Goal: Task Accomplishment & Management: Use online tool/utility

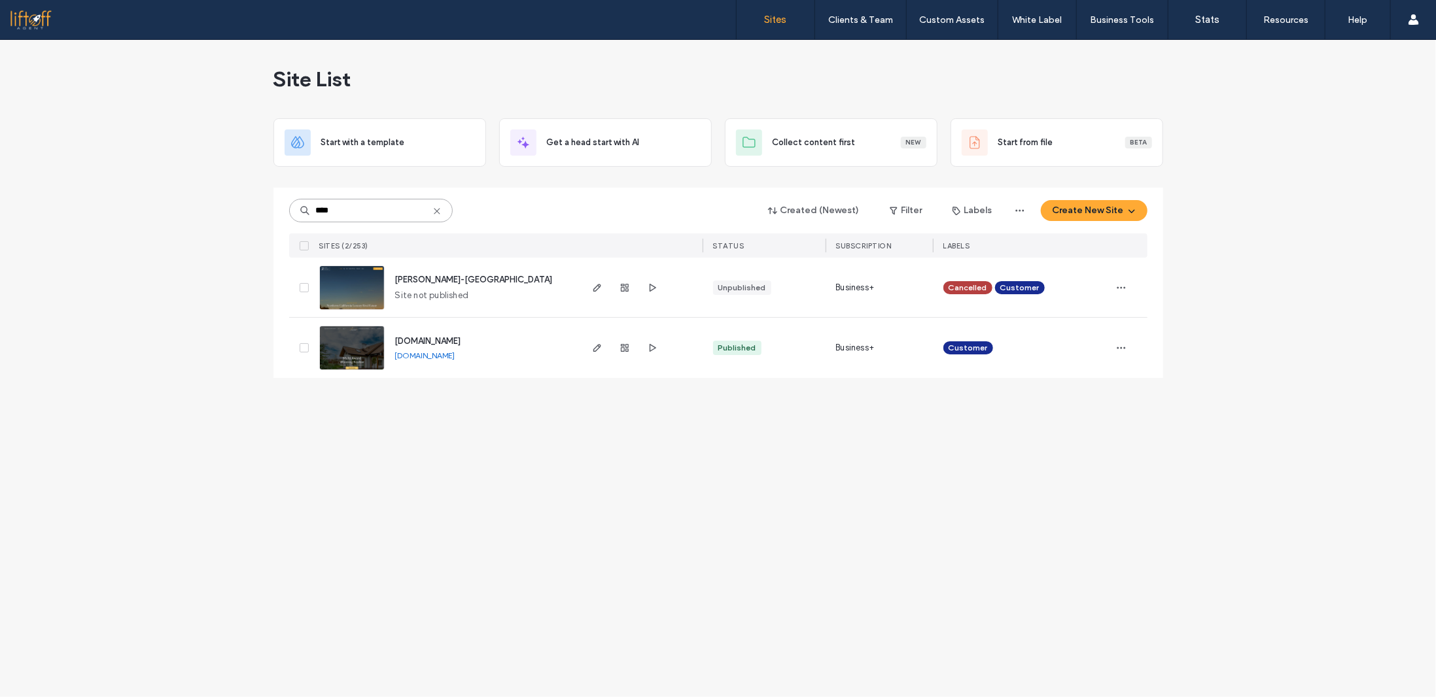
click at [363, 211] on input "****" at bounding box center [371, 211] width 164 height 24
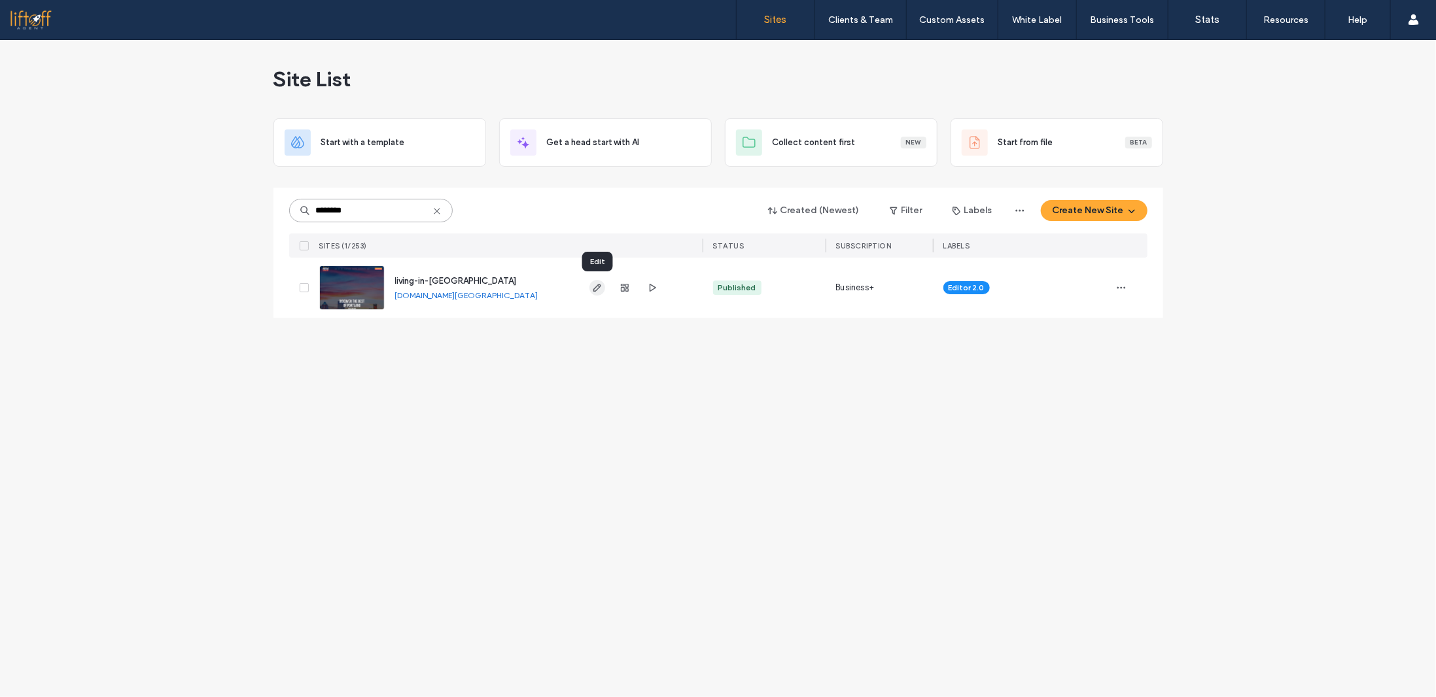
type input "********"
click at [602, 288] on span "button" at bounding box center [597, 288] width 16 height 16
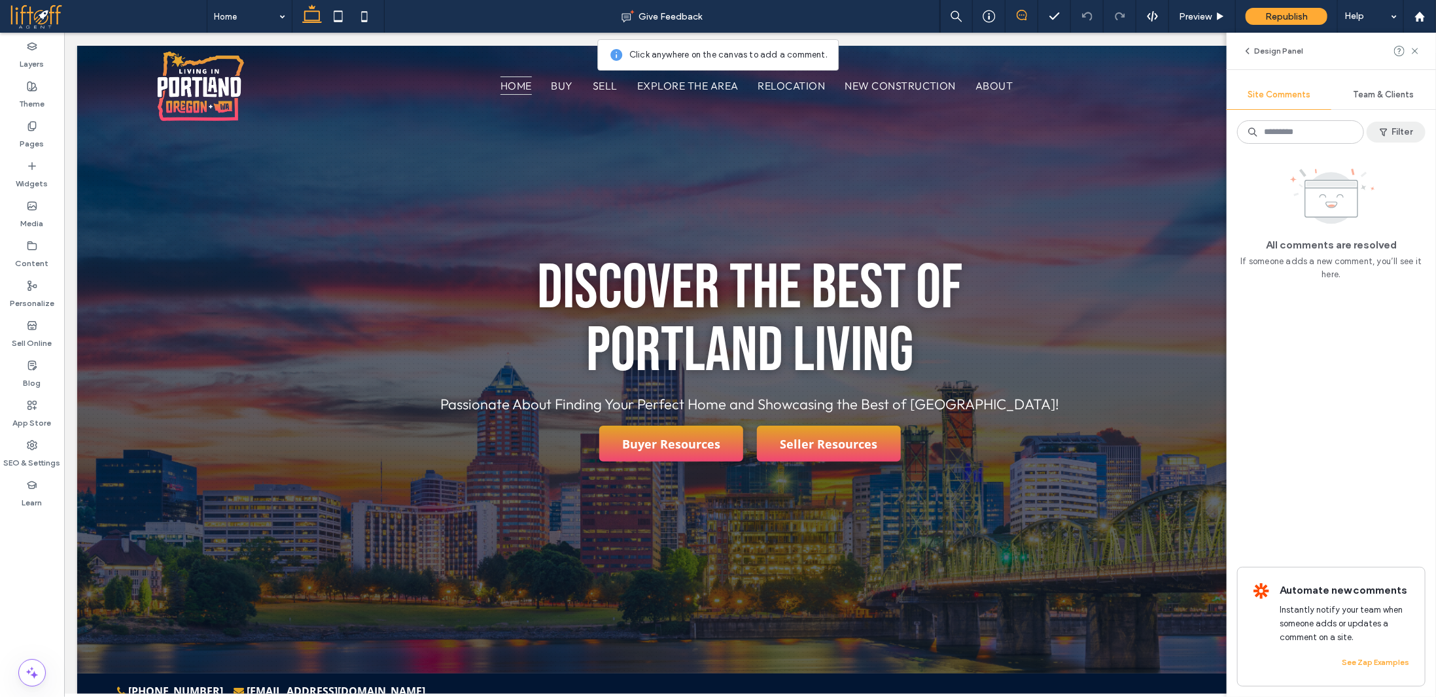
click at [1386, 122] on span "button" at bounding box center [1384, 132] width 13 height 20
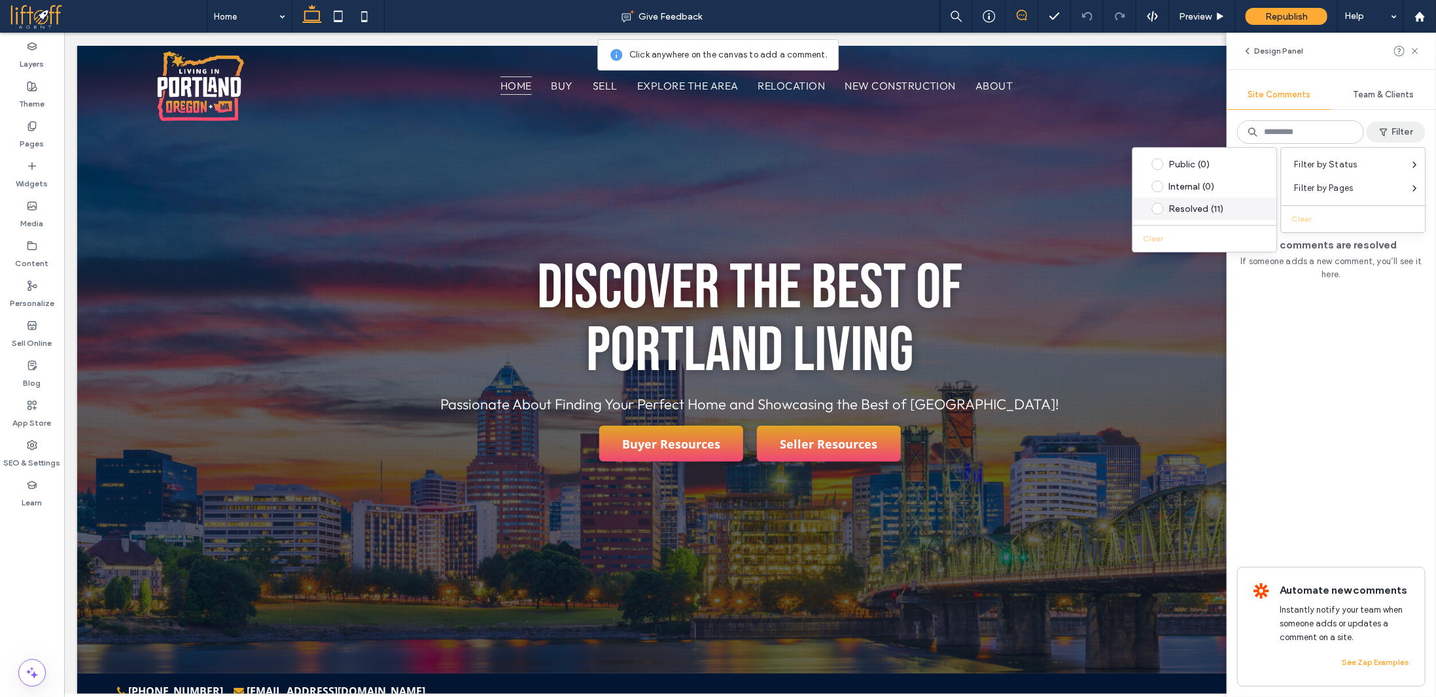
click at [1158, 209] on span at bounding box center [1158, 209] width 12 height 12
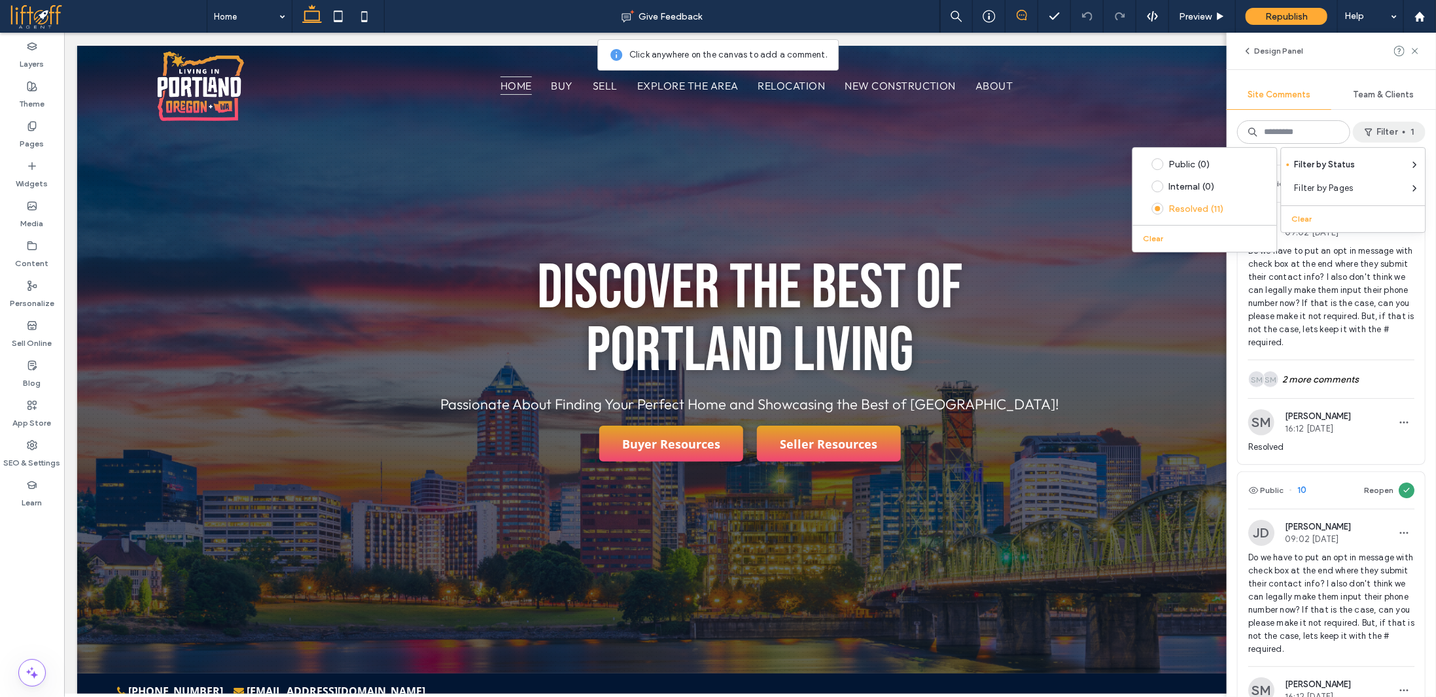
click at [1314, 307] on span "Do we have to put an opt in message with check box at the end where they submit…" at bounding box center [1331, 297] width 166 height 105
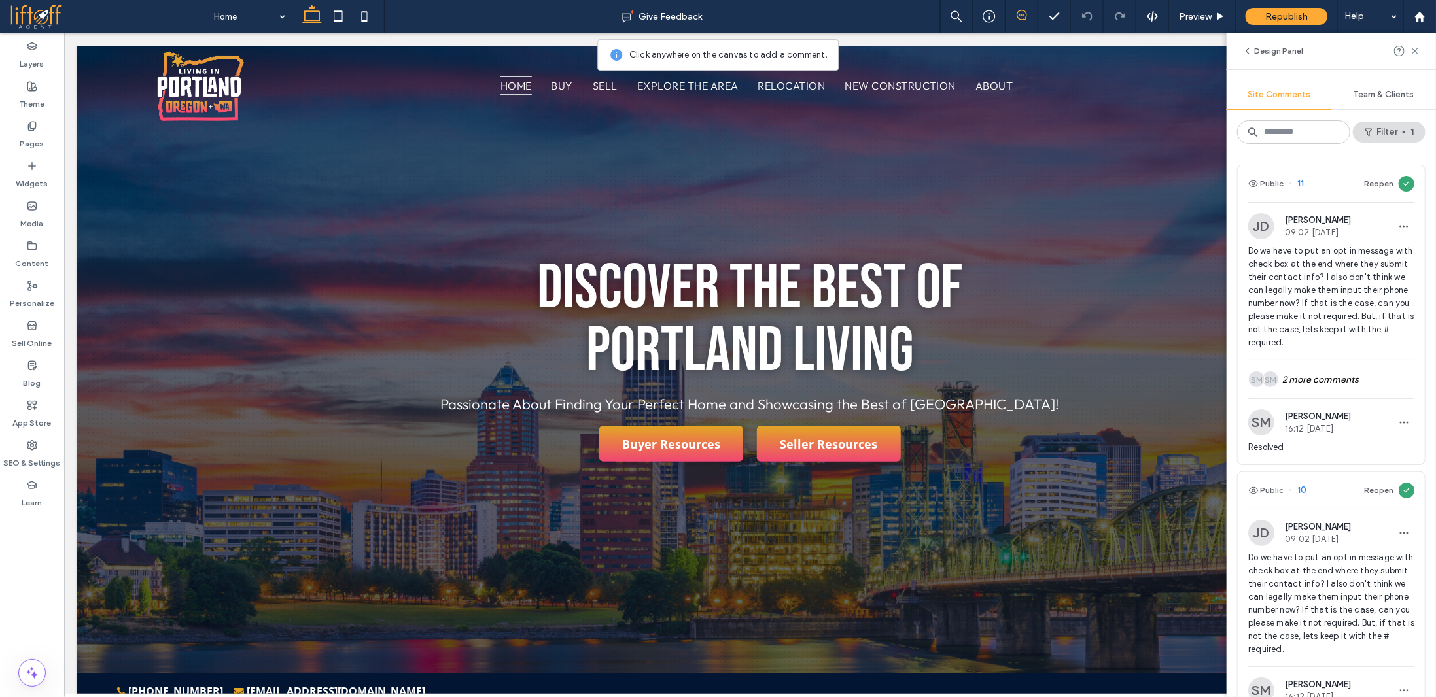
click at [1328, 285] on span "Do we have to put an opt in message with check box at the end where they submit…" at bounding box center [1331, 297] width 166 height 105
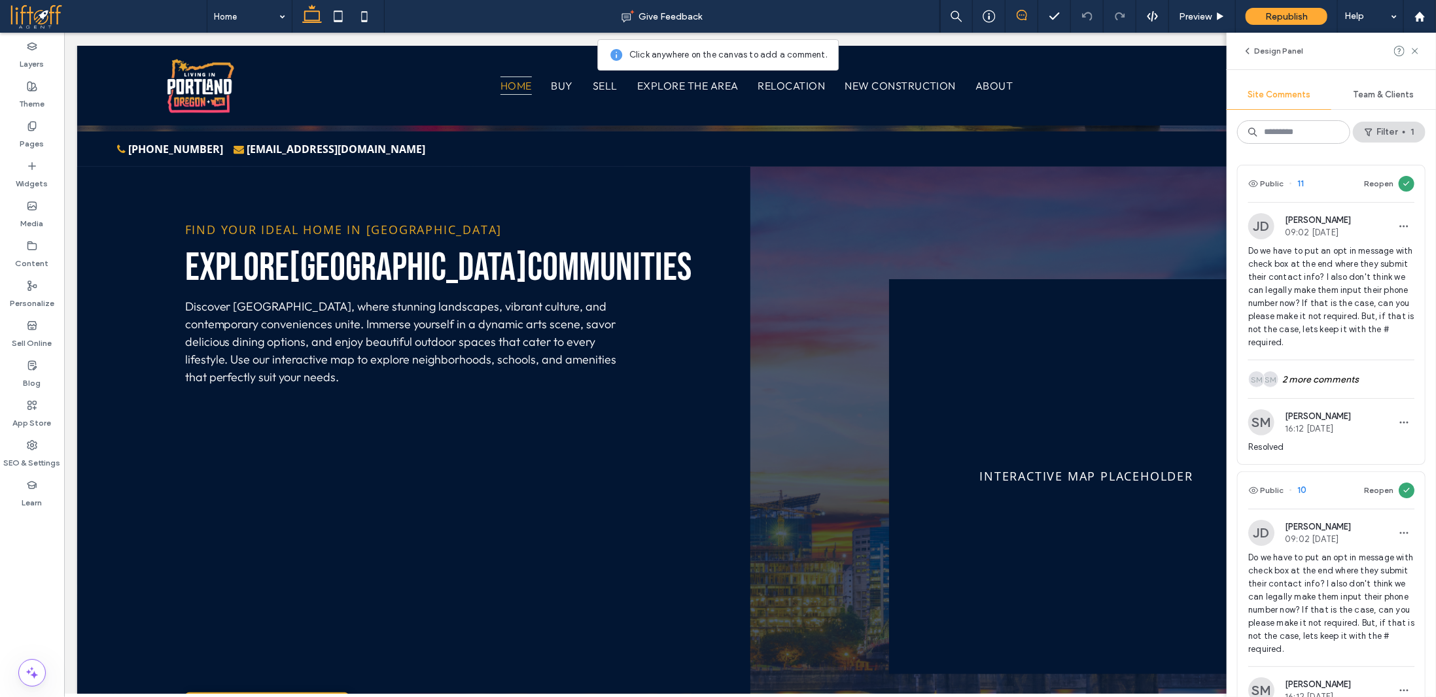
scroll to position [523, 0]
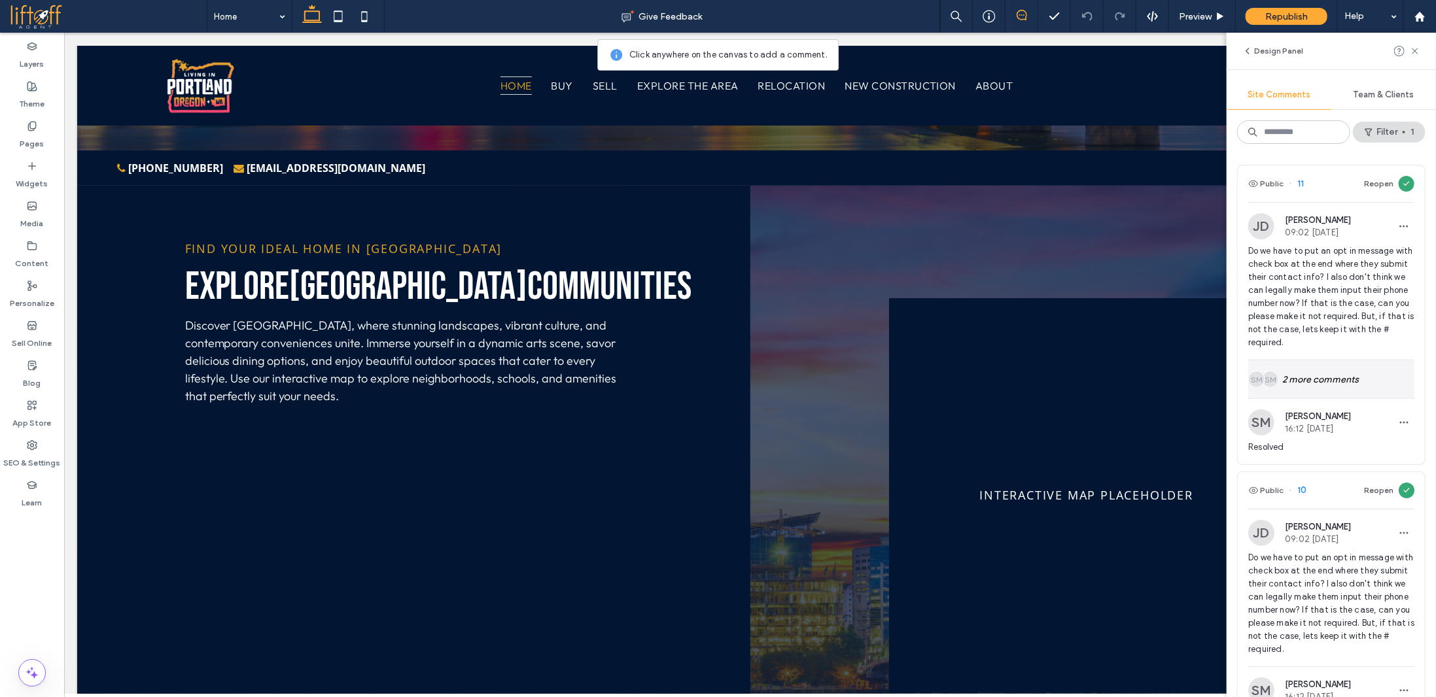
click at [1314, 387] on div "SM SM 2 more comments" at bounding box center [1331, 379] width 166 height 38
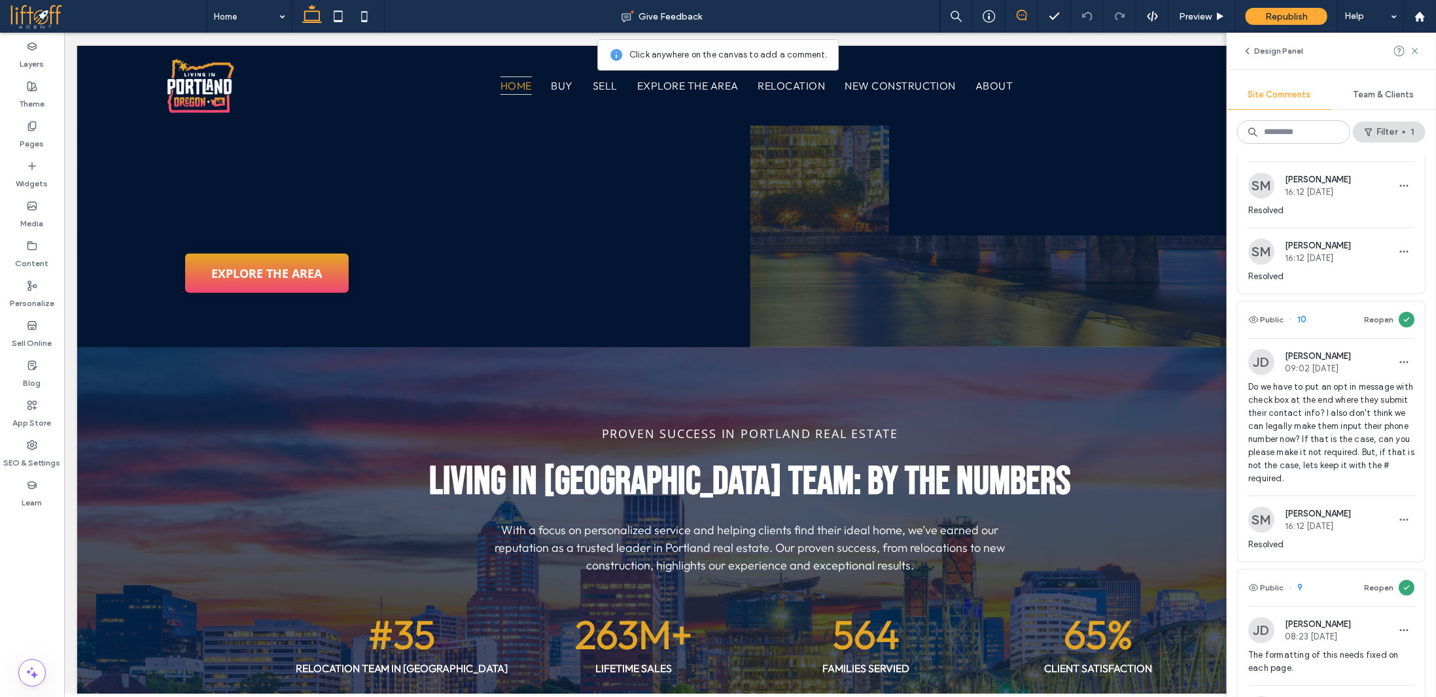
scroll to position [392, 0]
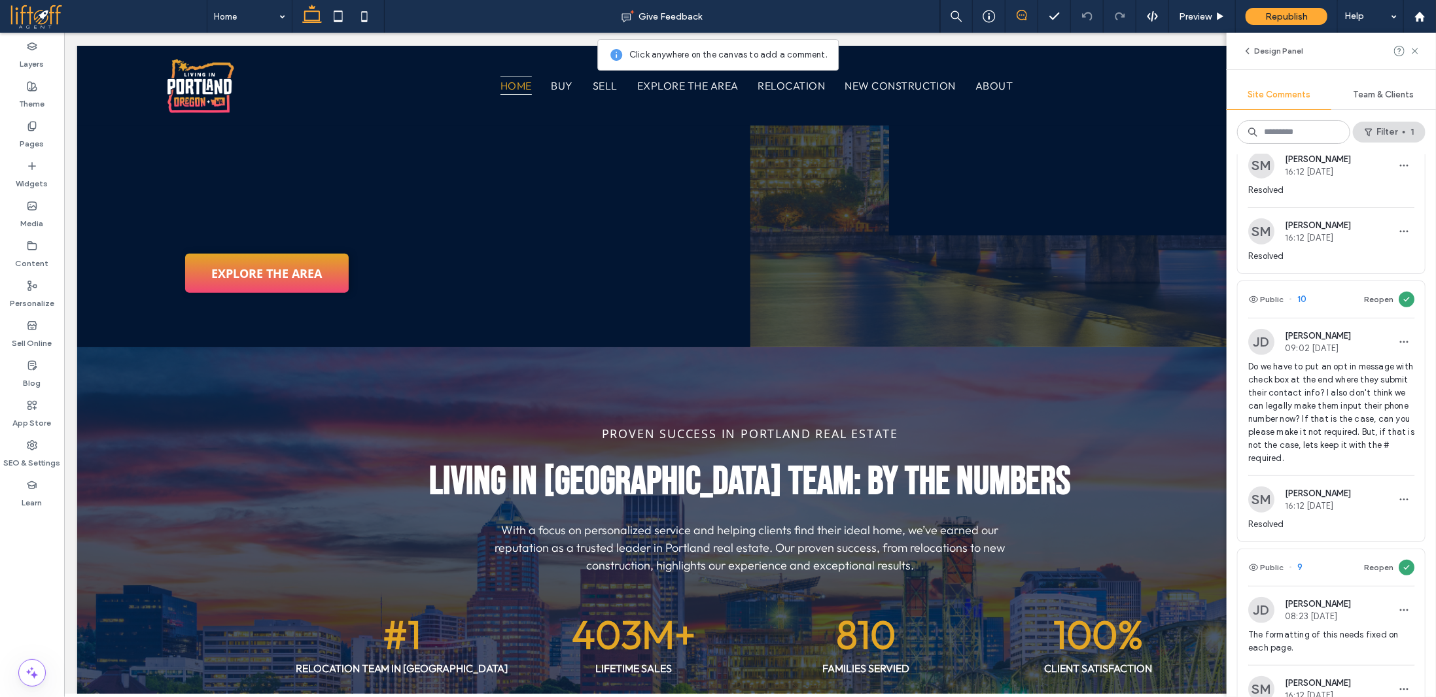
click at [1327, 387] on span "Do we have to put an opt in message with check box at the end where they submit…" at bounding box center [1331, 412] width 166 height 105
click at [43, 133] on div "Pages" at bounding box center [32, 135] width 64 height 40
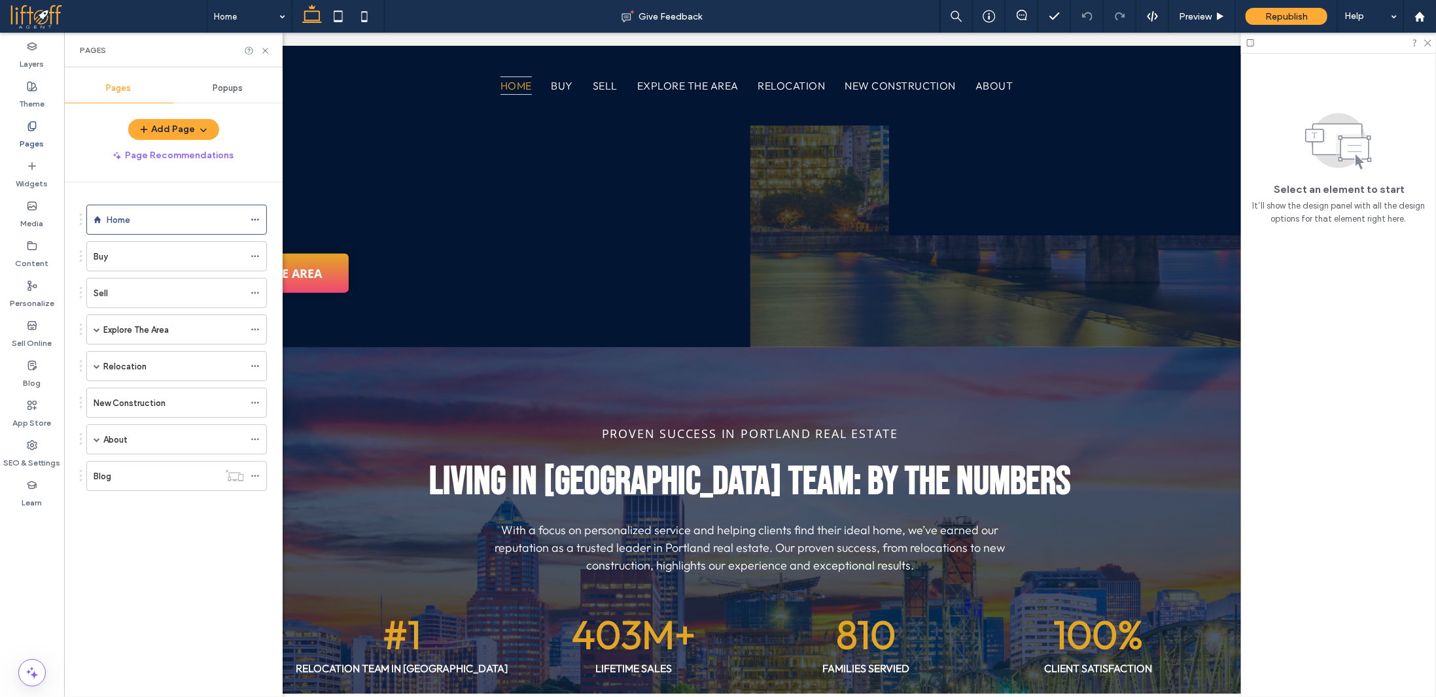
click at [236, 79] on div "Popups" at bounding box center [227, 88] width 109 height 29
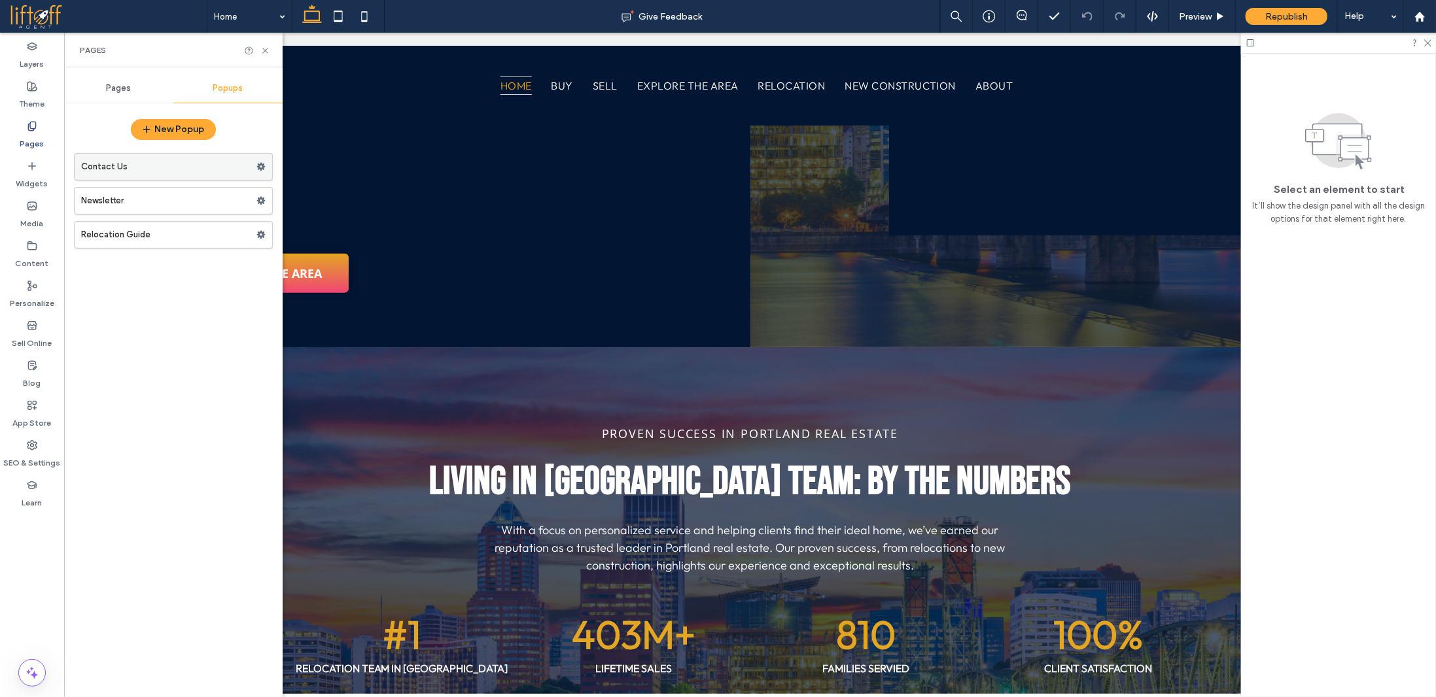
click at [173, 175] on label "Contact Us" at bounding box center [168, 167] width 175 height 26
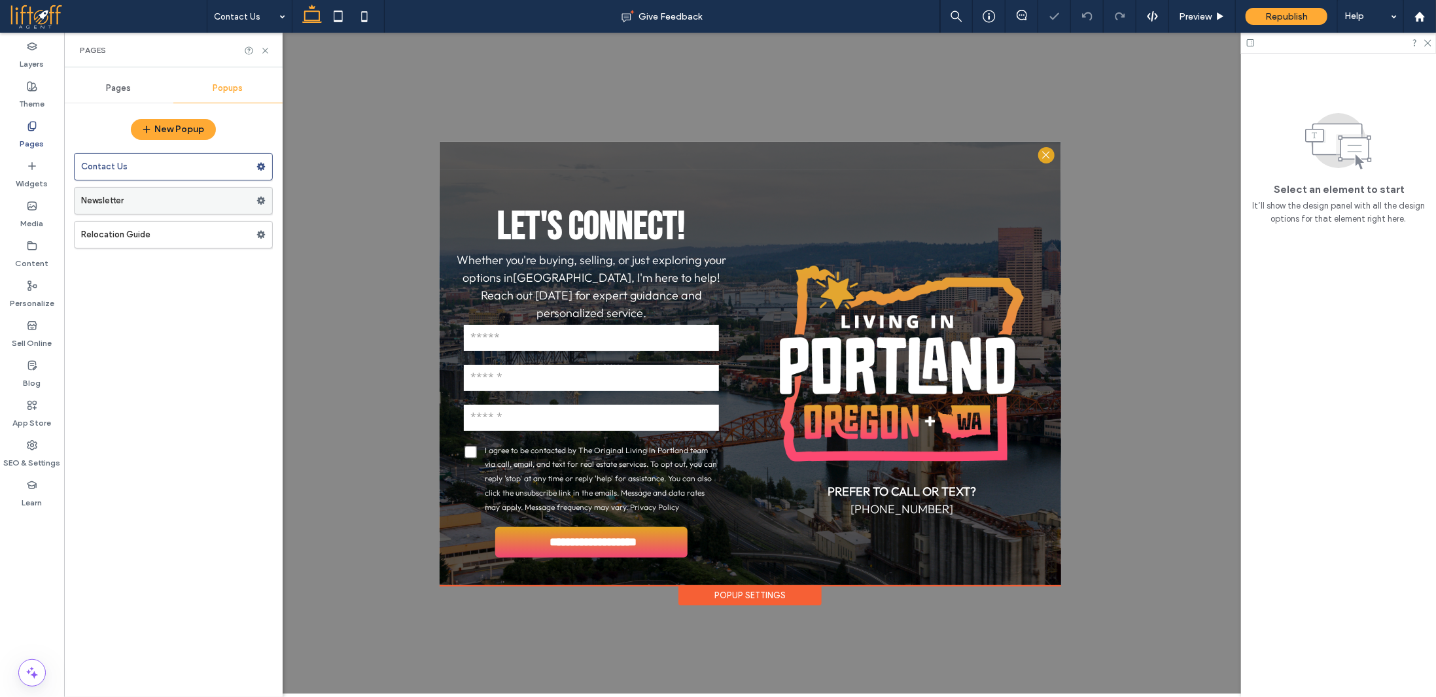
click at [165, 203] on label "Newsletter" at bounding box center [168, 201] width 175 height 26
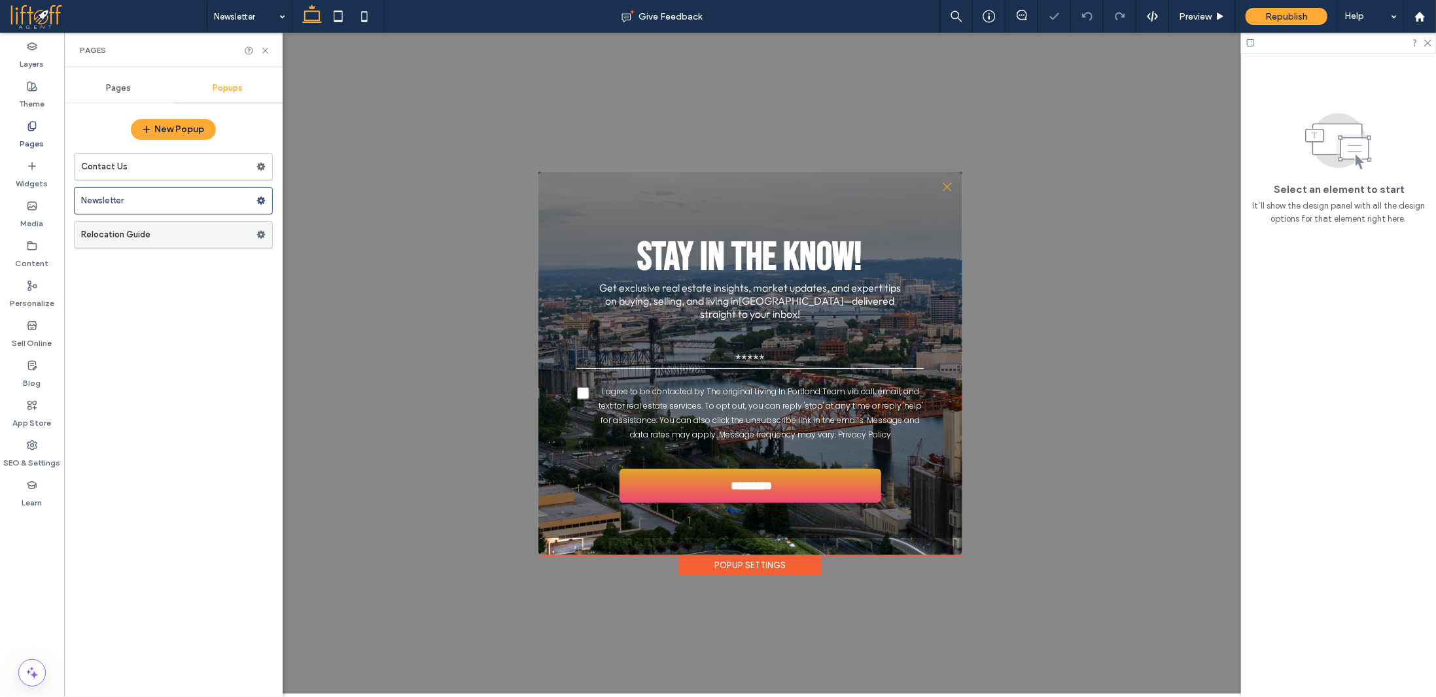
click at [191, 235] on label "Relocation Guide" at bounding box center [168, 235] width 175 height 26
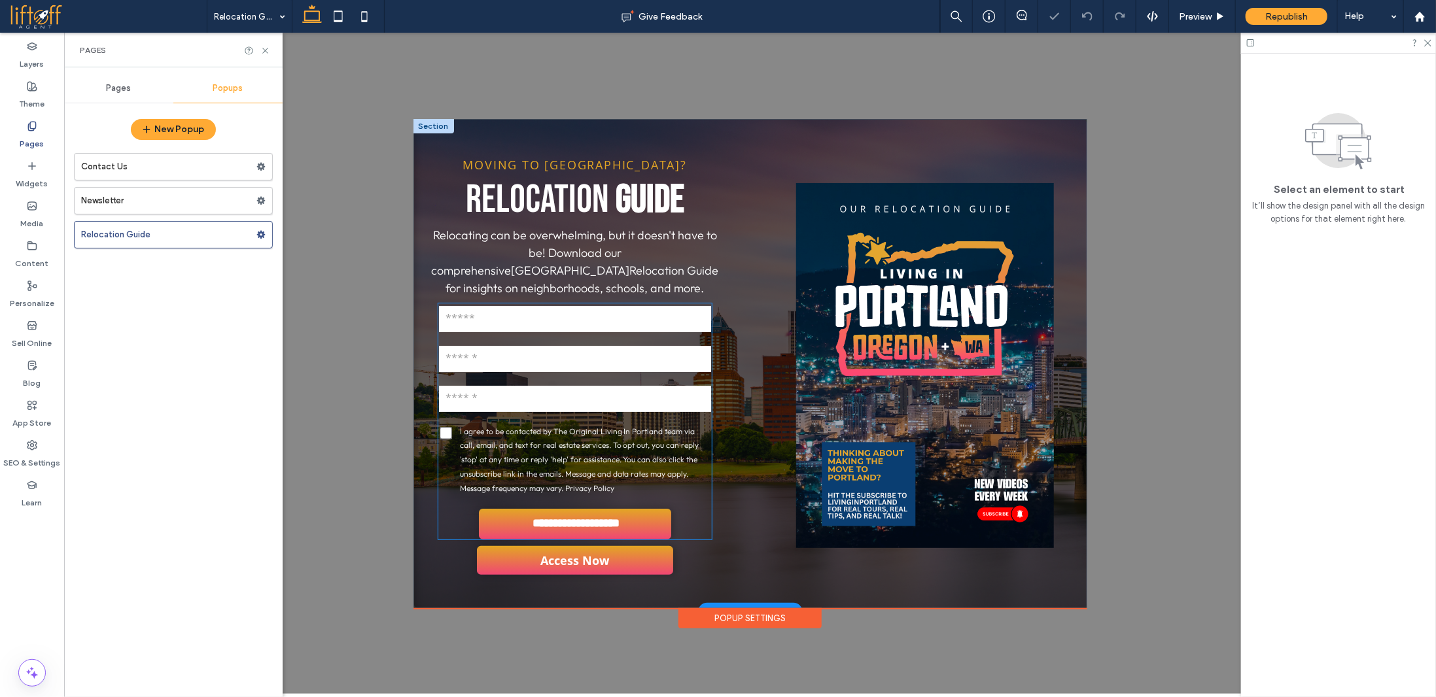
click at [614, 378] on div "Phone:" at bounding box center [574, 398] width 282 height 40
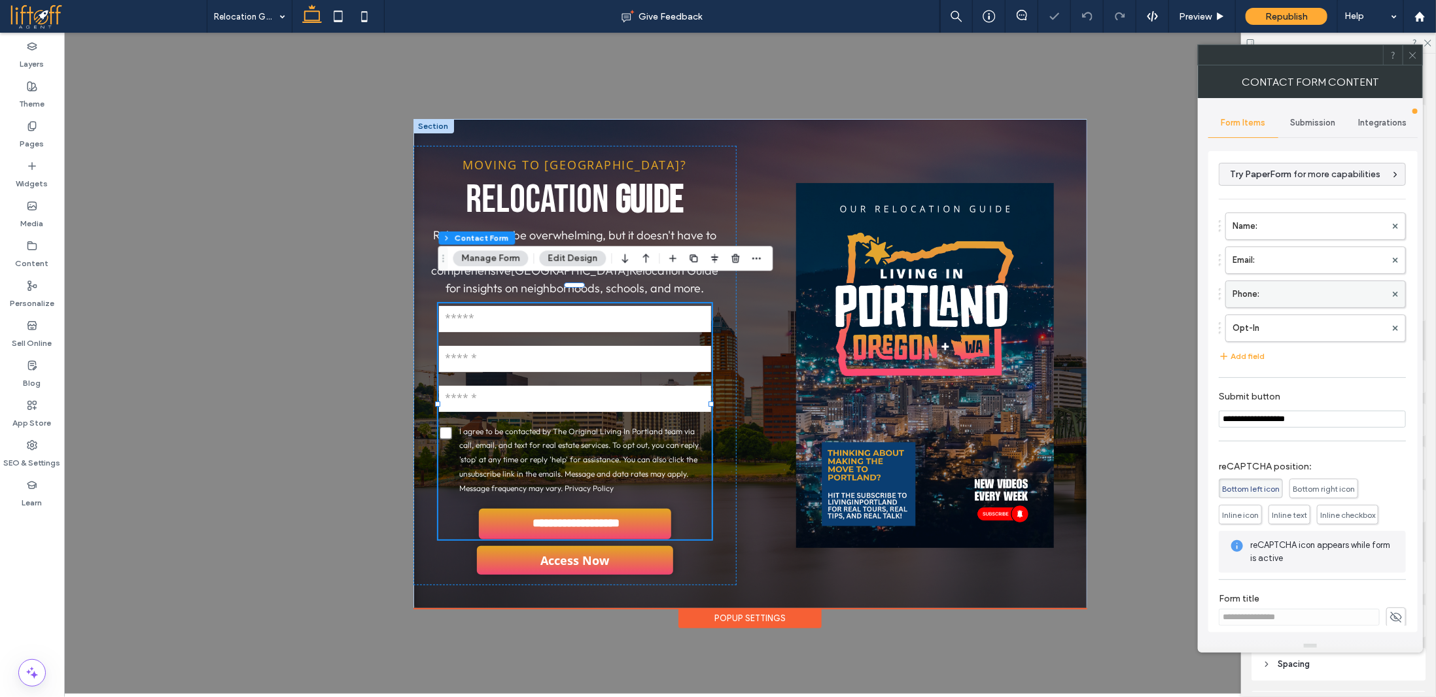
click at [1285, 291] on label "Phone:" at bounding box center [1308, 294] width 153 height 26
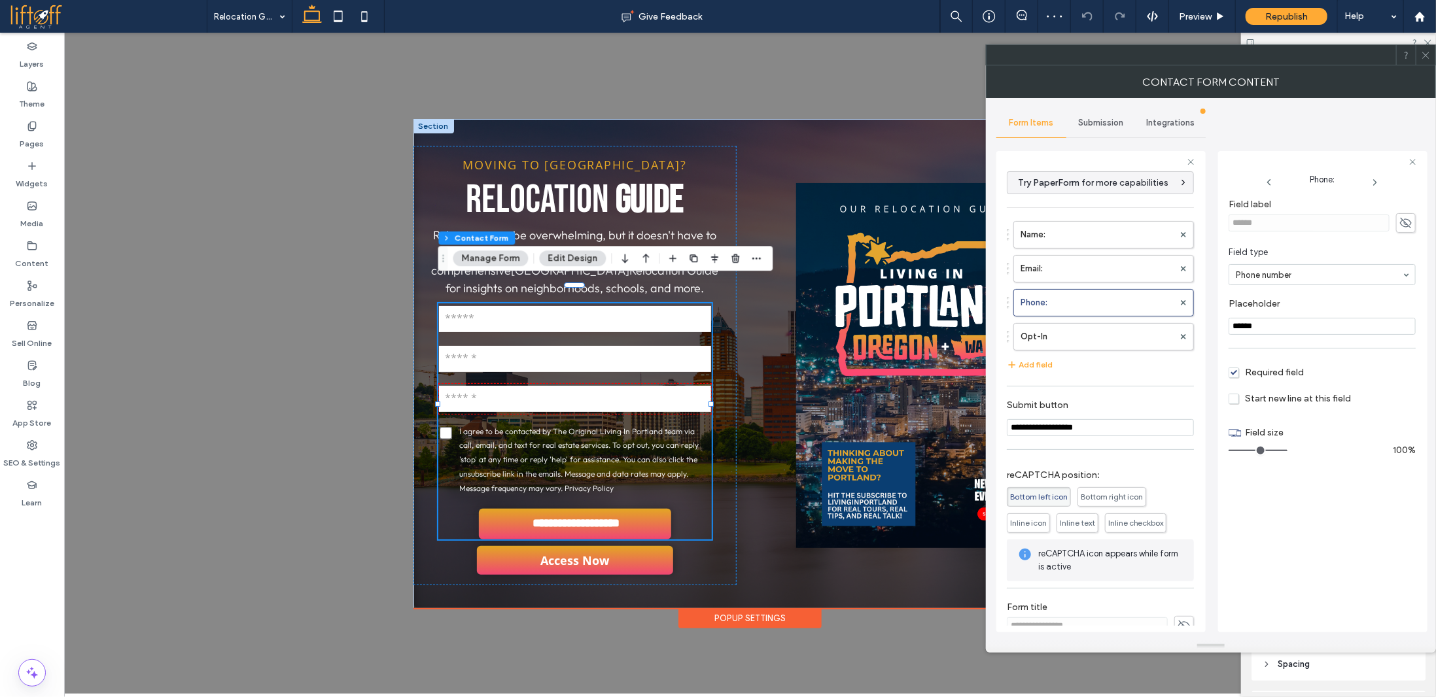
click at [1234, 370] on span "Required field" at bounding box center [1265, 372] width 75 height 11
click at [1425, 56] on icon at bounding box center [1426, 55] width 10 height 10
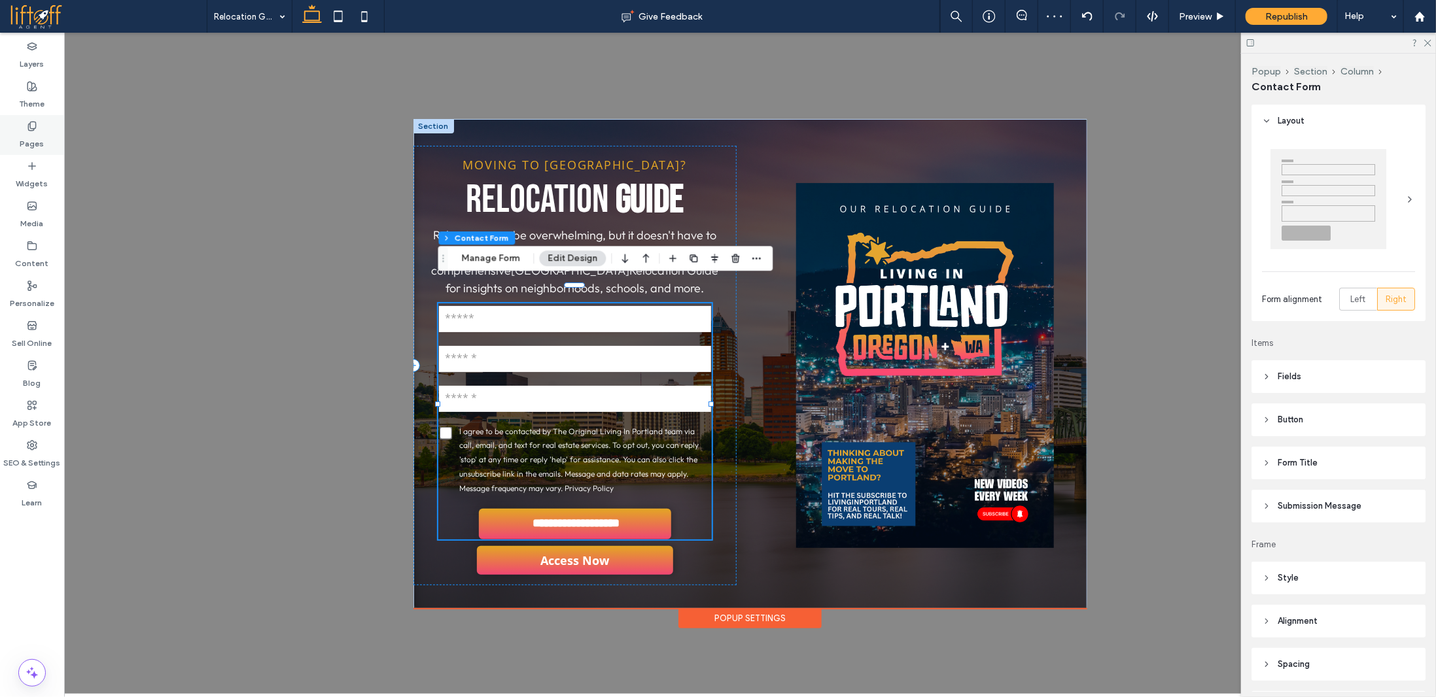
click at [40, 130] on div "Pages" at bounding box center [32, 135] width 64 height 40
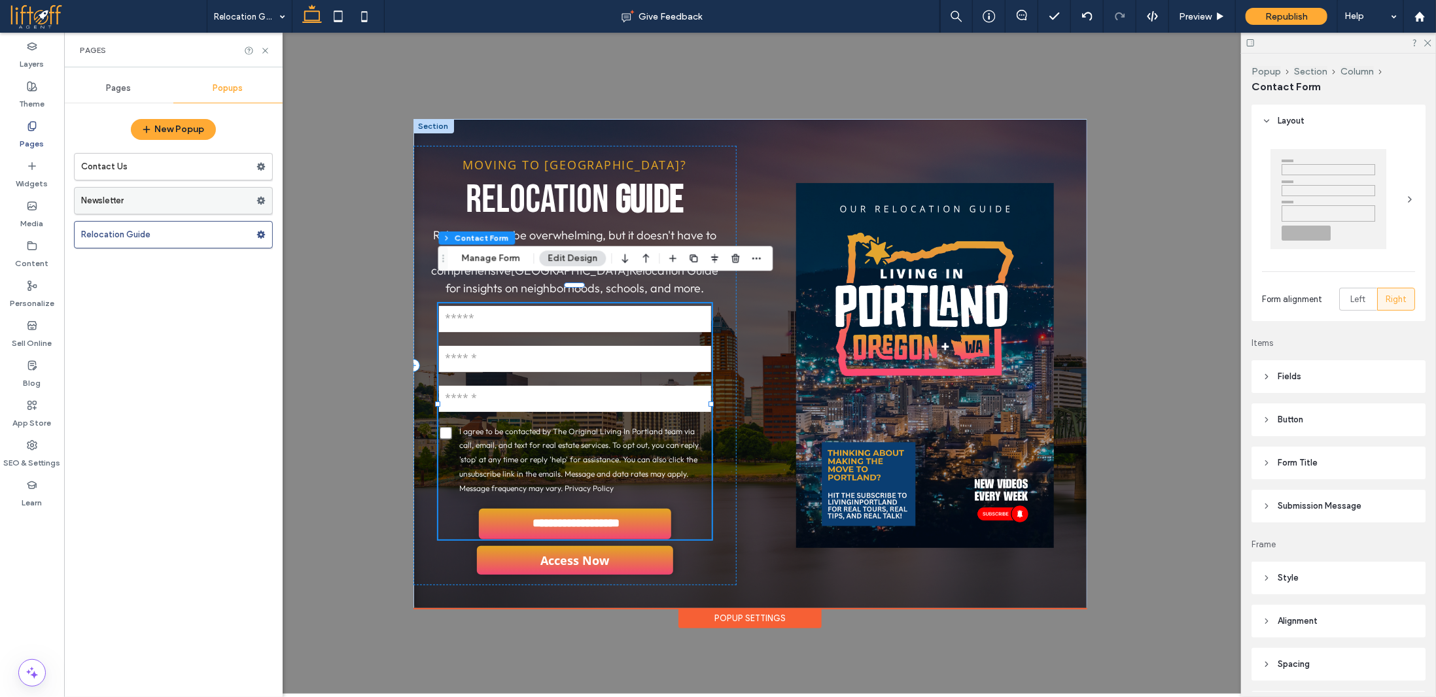
click at [166, 201] on label "Newsletter" at bounding box center [168, 201] width 175 height 26
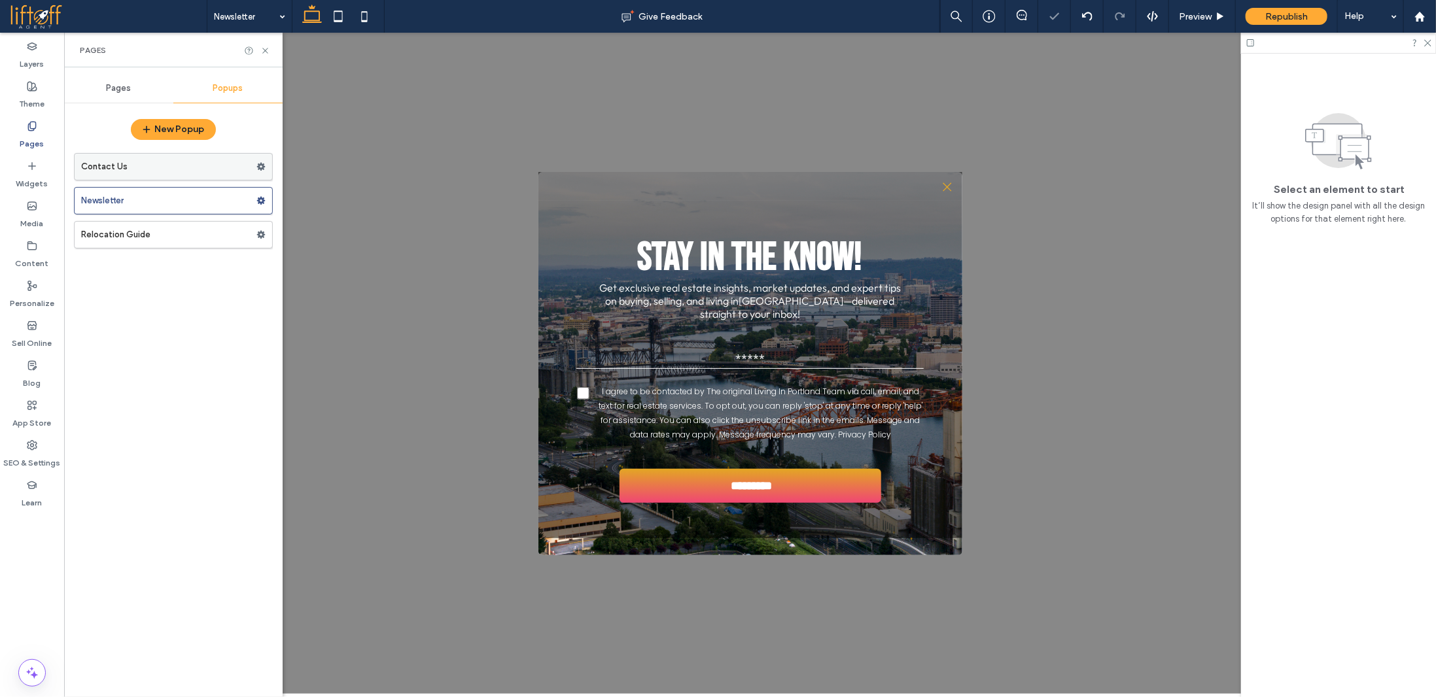
click at [190, 166] on label "Contact Us" at bounding box center [168, 167] width 175 height 26
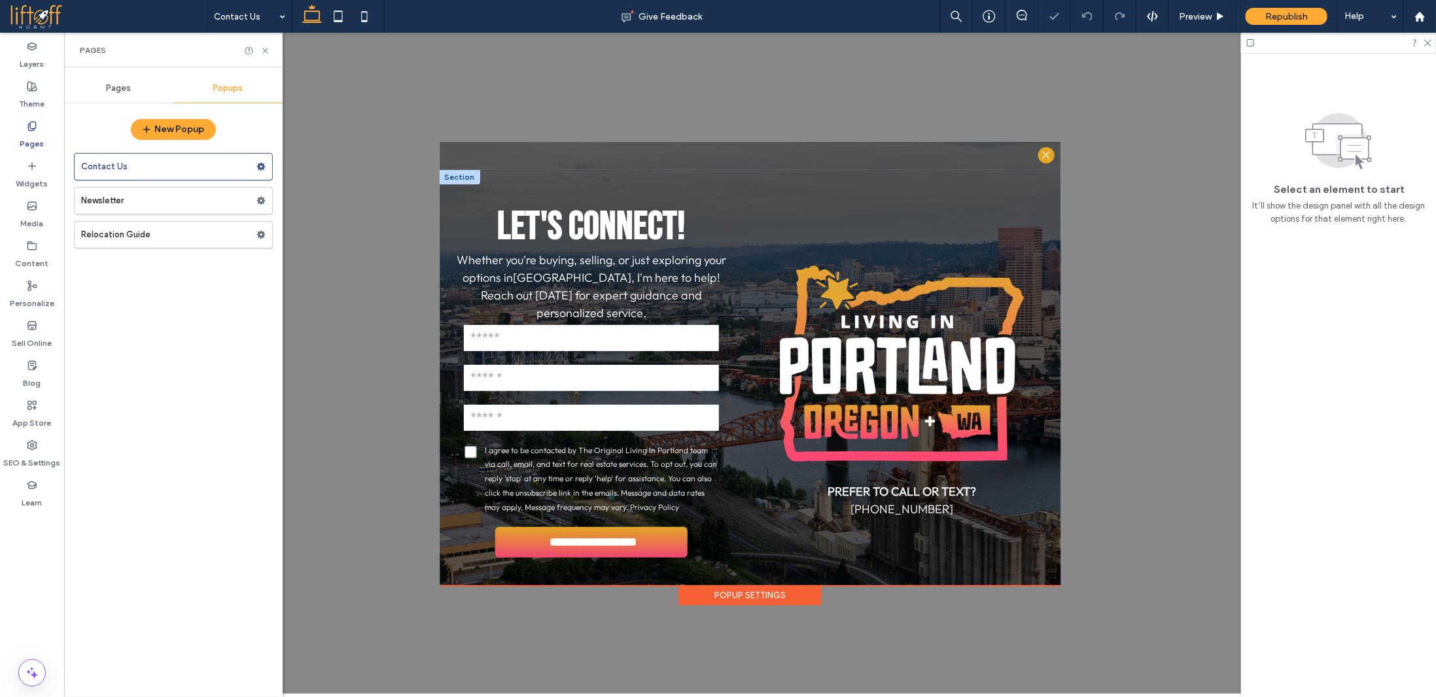
click at [547, 370] on input "email" at bounding box center [590, 377] width 255 height 26
click at [547, 370] on div "**********" at bounding box center [590, 440] width 256 height 236
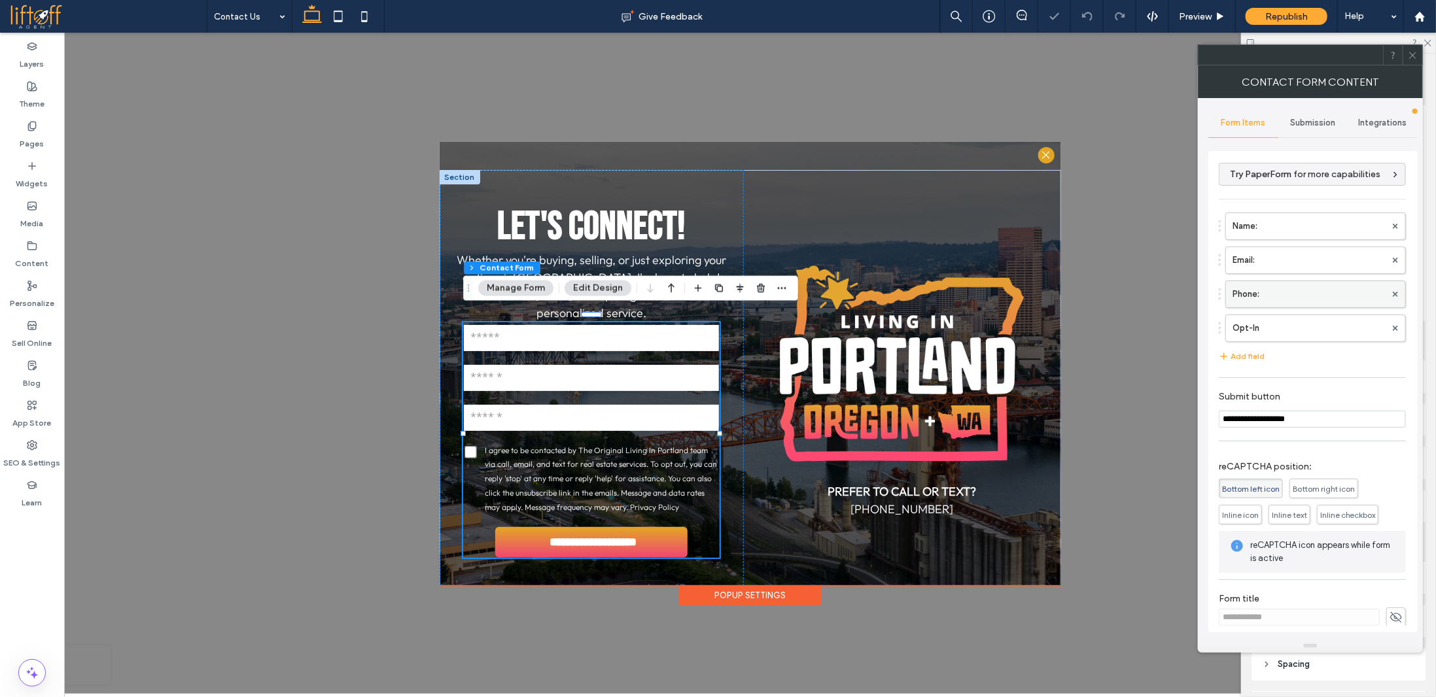
click at [1286, 293] on label "Phone:" at bounding box center [1308, 294] width 153 height 26
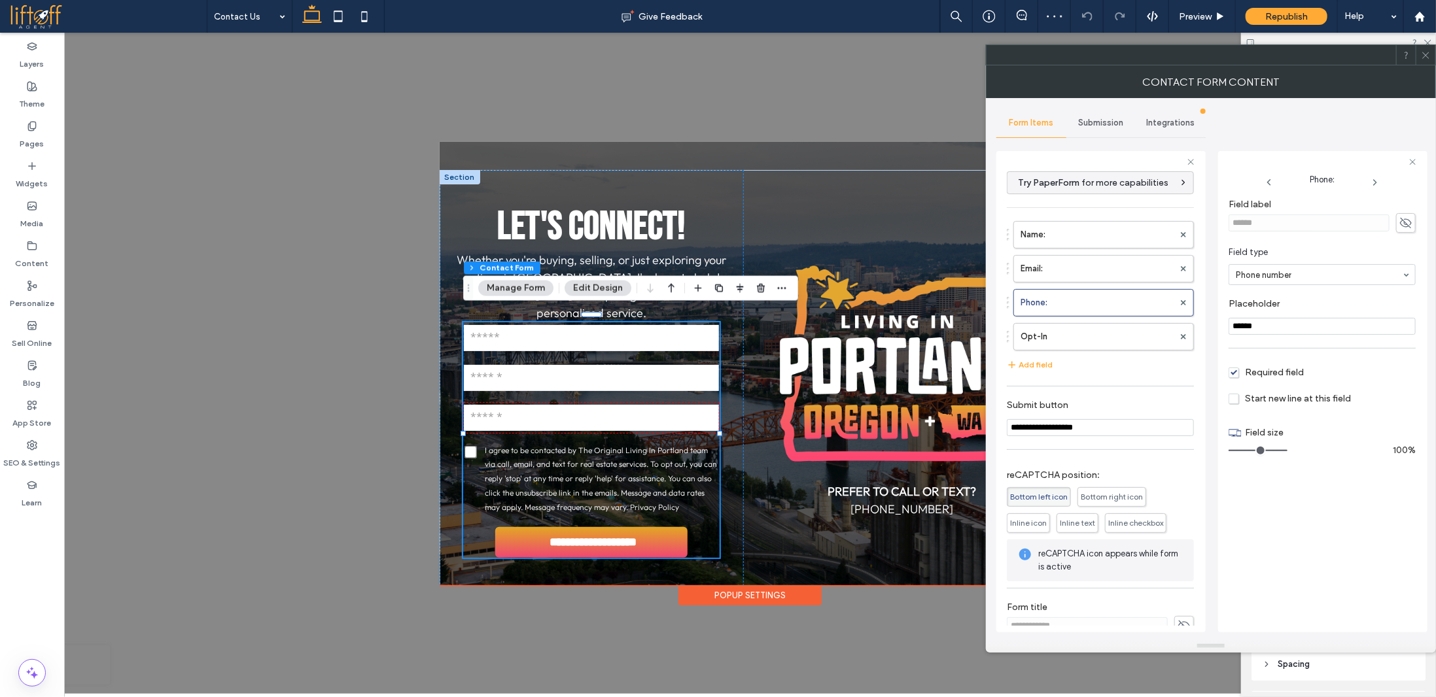
click at [1253, 370] on span "Required field" at bounding box center [1265, 372] width 75 height 11
click at [1426, 58] on icon at bounding box center [1426, 55] width 10 height 10
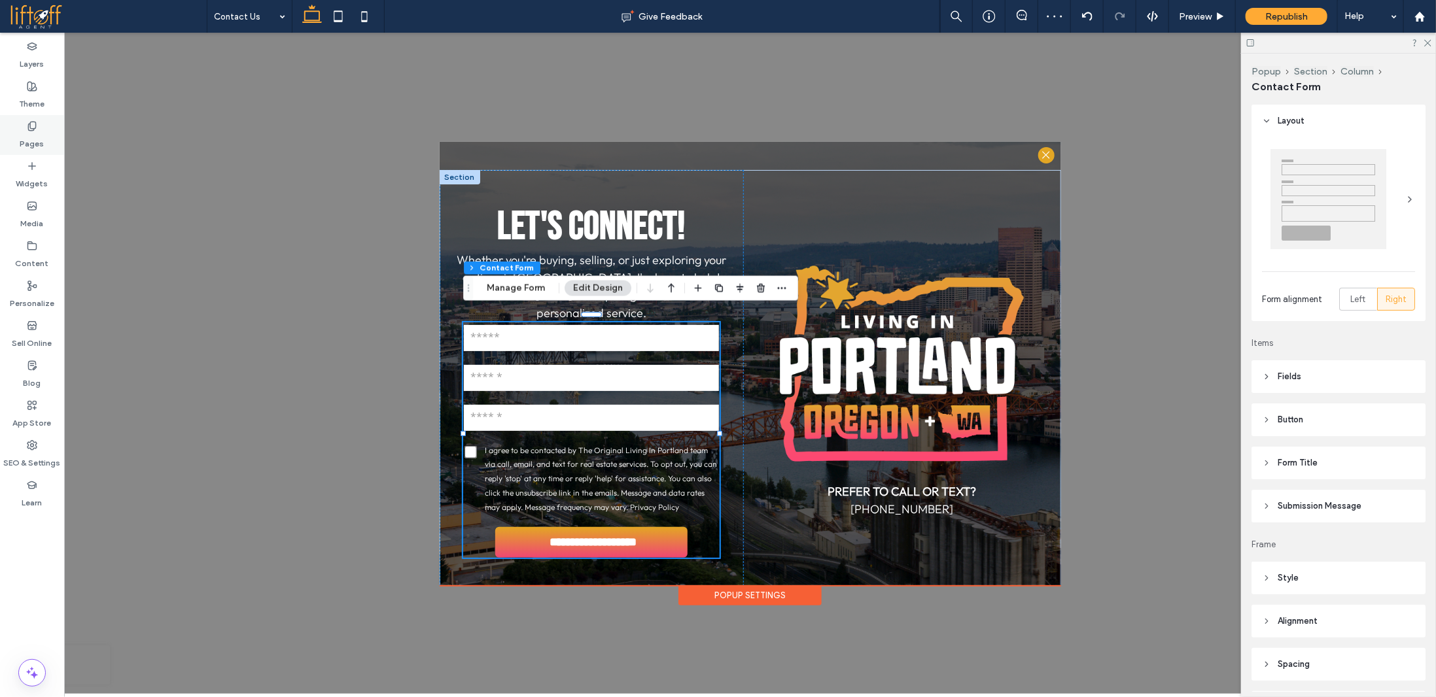
click at [34, 124] on icon at bounding box center [32, 126] width 10 height 10
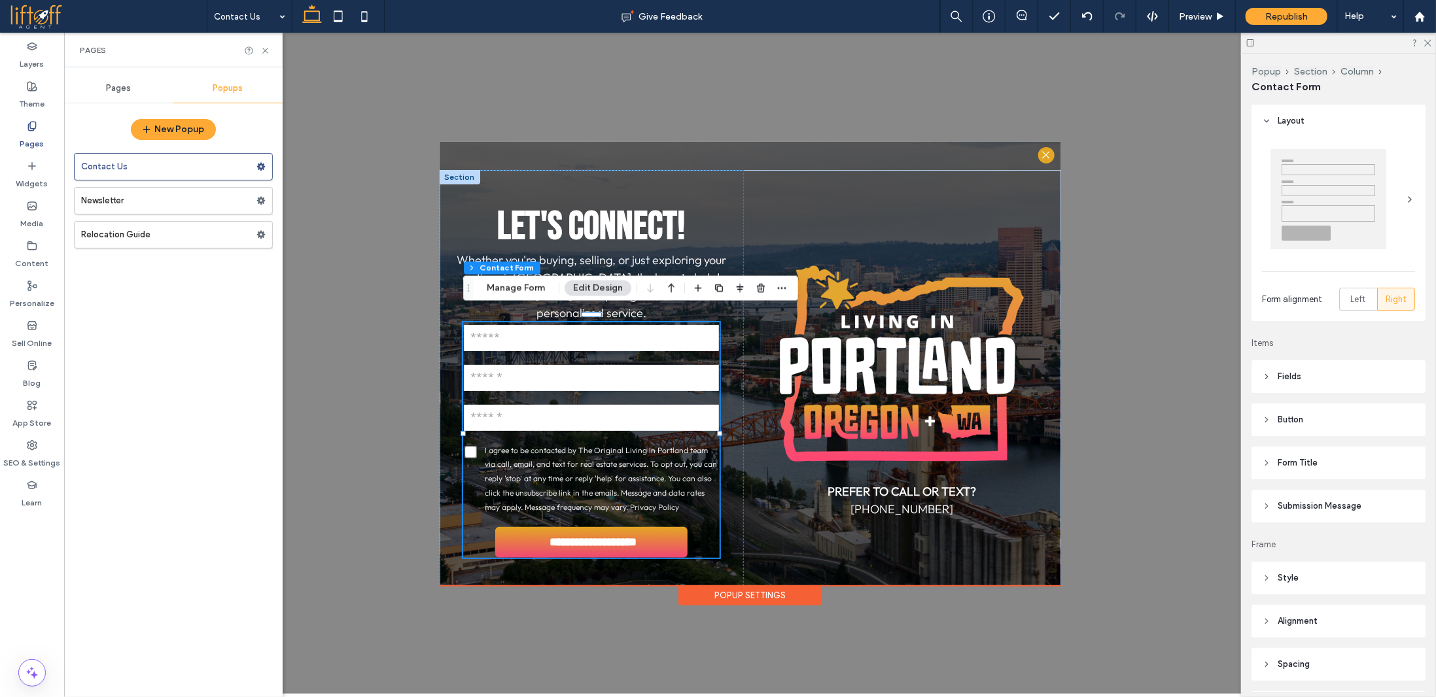
click at [122, 94] on div "Pages" at bounding box center [118, 88] width 109 height 29
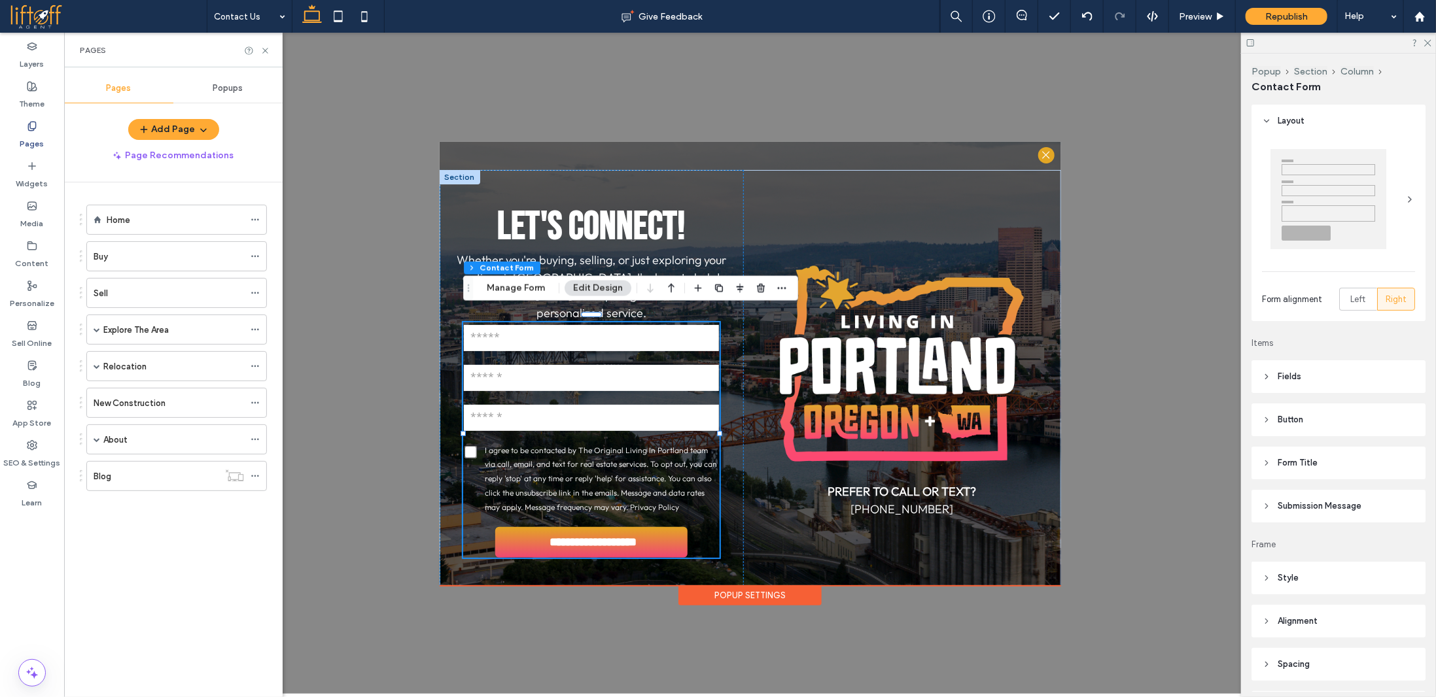
click at [128, 252] on div "Buy" at bounding box center [169, 257] width 150 height 14
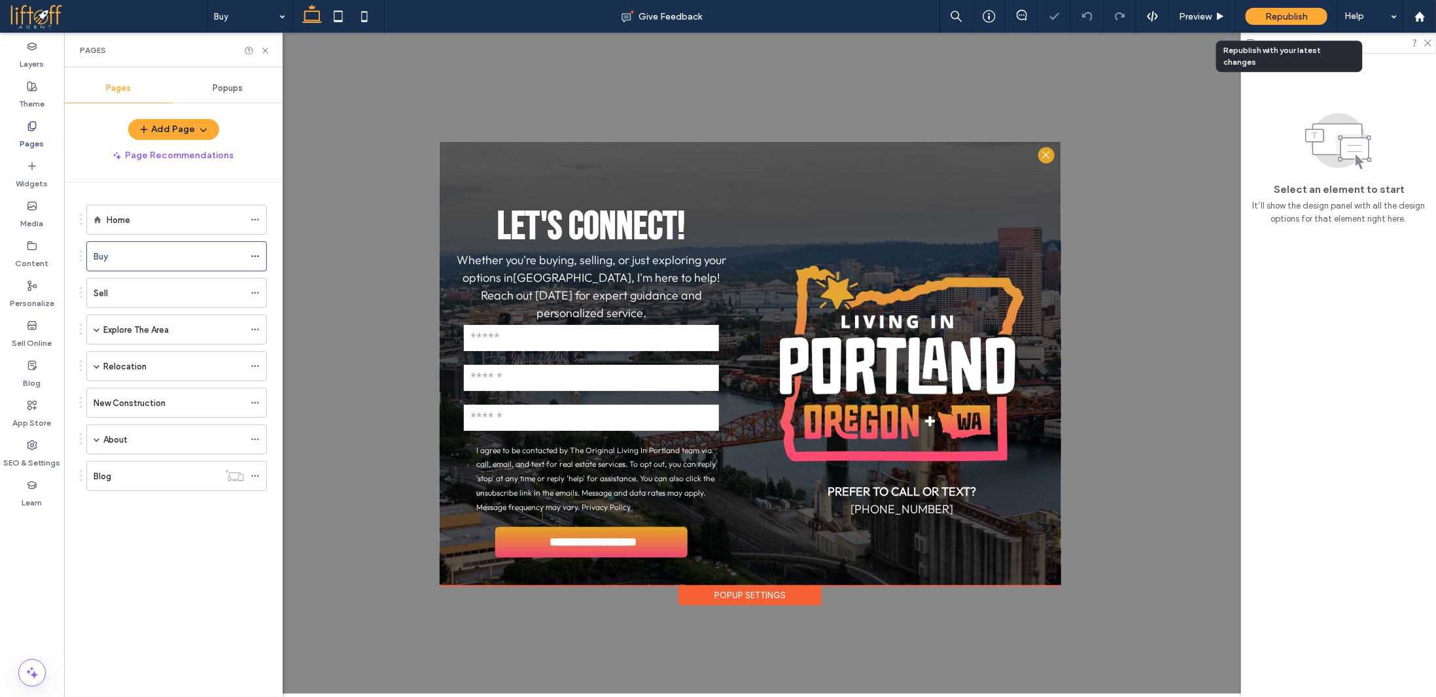
click at [1300, 18] on span "Republish" at bounding box center [1286, 16] width 43 height 11
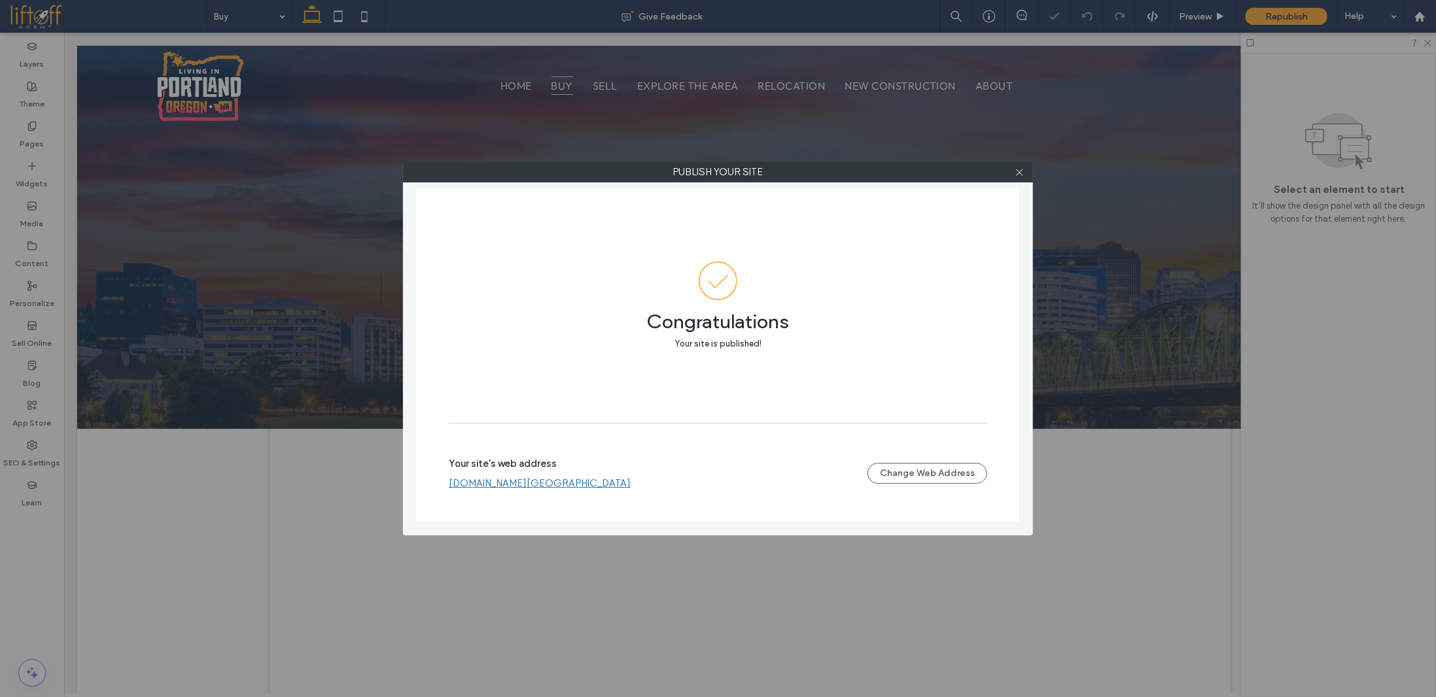
drag, startPoint x: 1018, startPoint y: 173, endPoint x: 1028, endPoint y: 74, distance: 100.0
click at [1018, 173] on icon at bounding box center [1019, 172] width 10 height 10
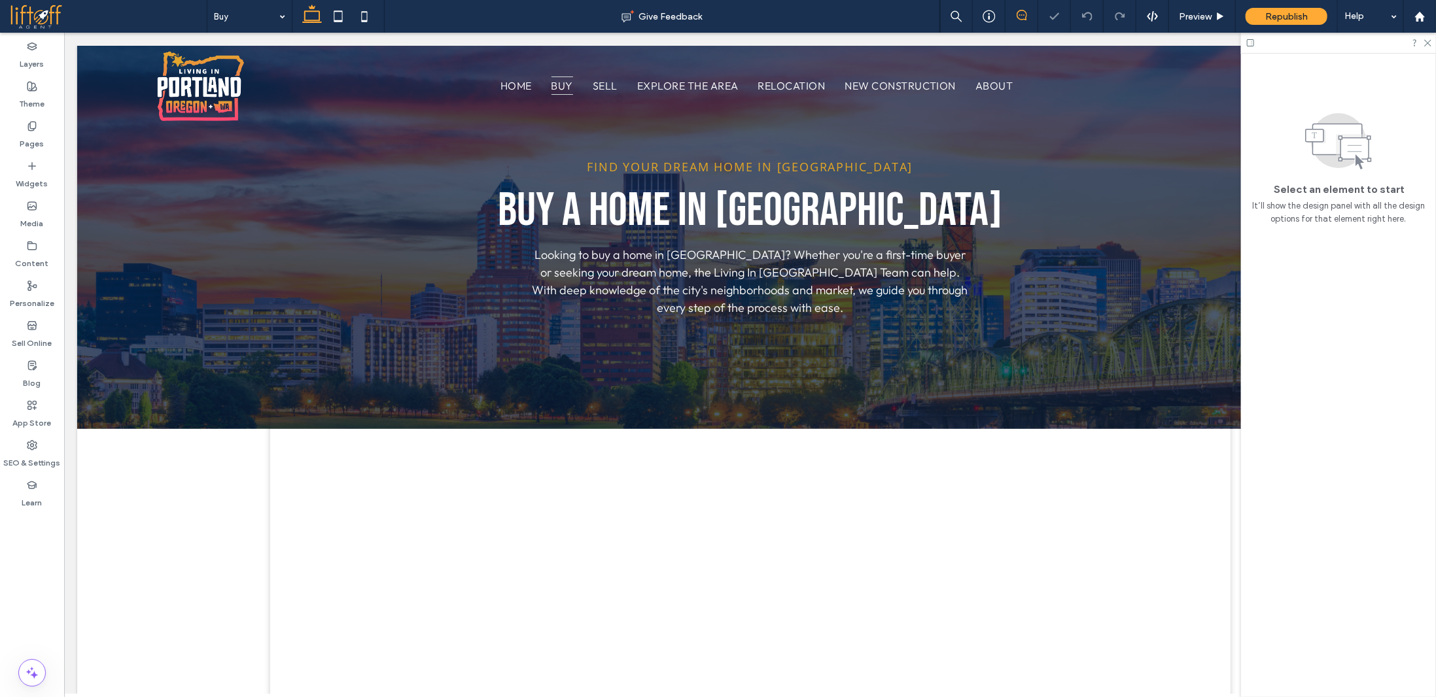
click at [1020, 16] on icon at bounding box center [1021, 15] width 10 height 10
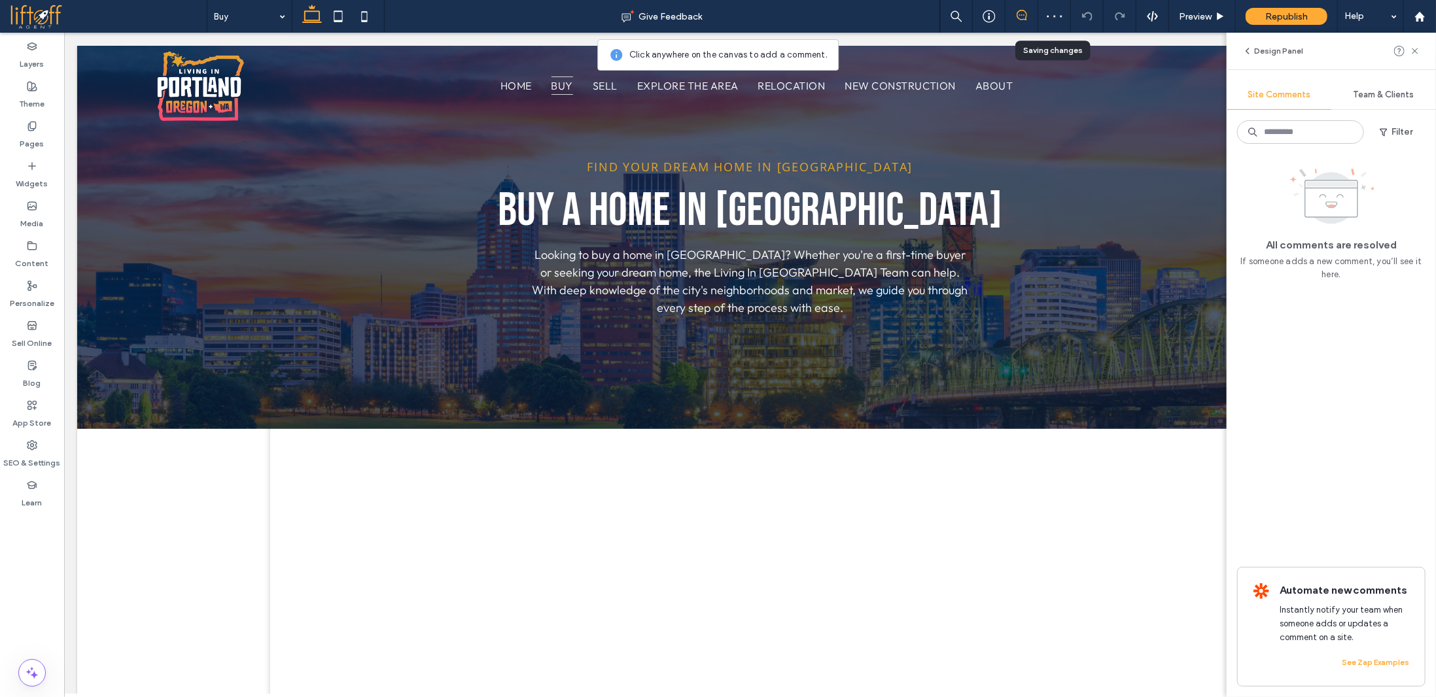
click at [1360, 96] on span "Team & Clients" at bounding box center [1383, 95] width 61 height 10
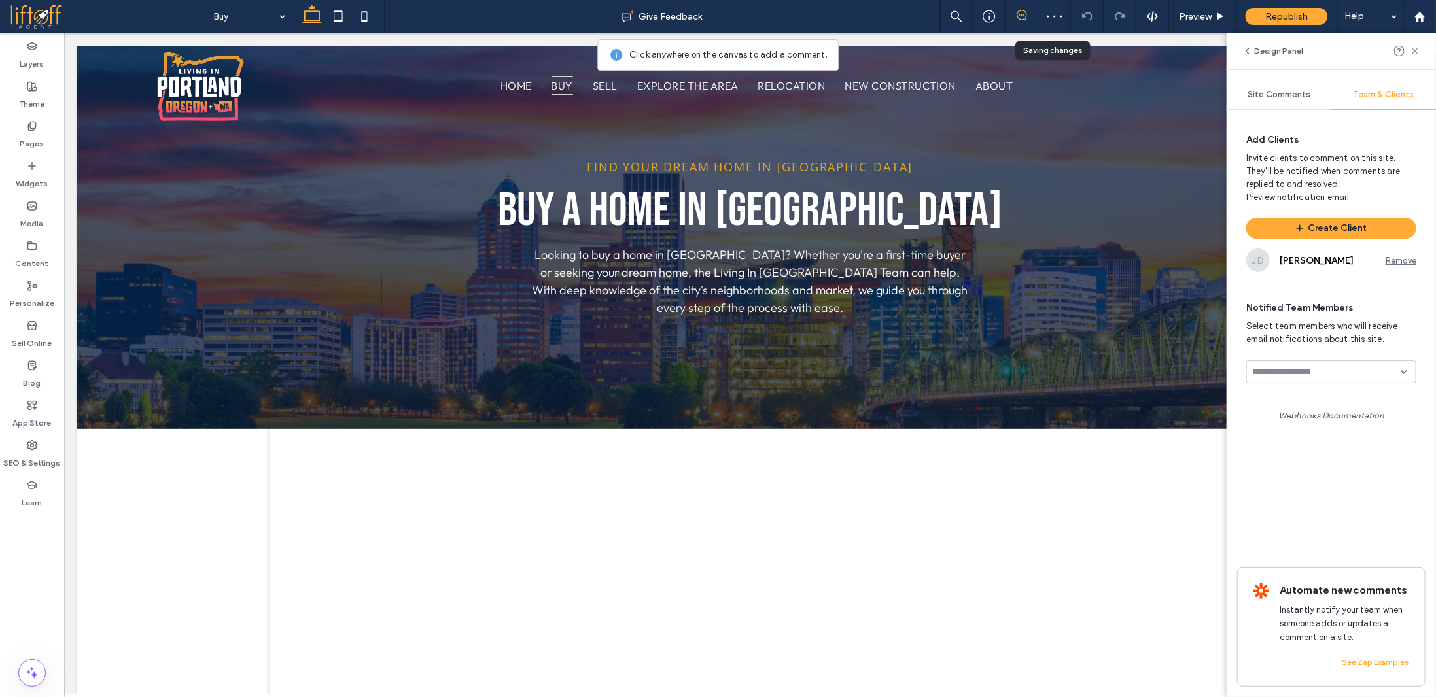
click at [1272, 94] on span "Site Comments" at bounding box center [1278, 95] width 63 height 10
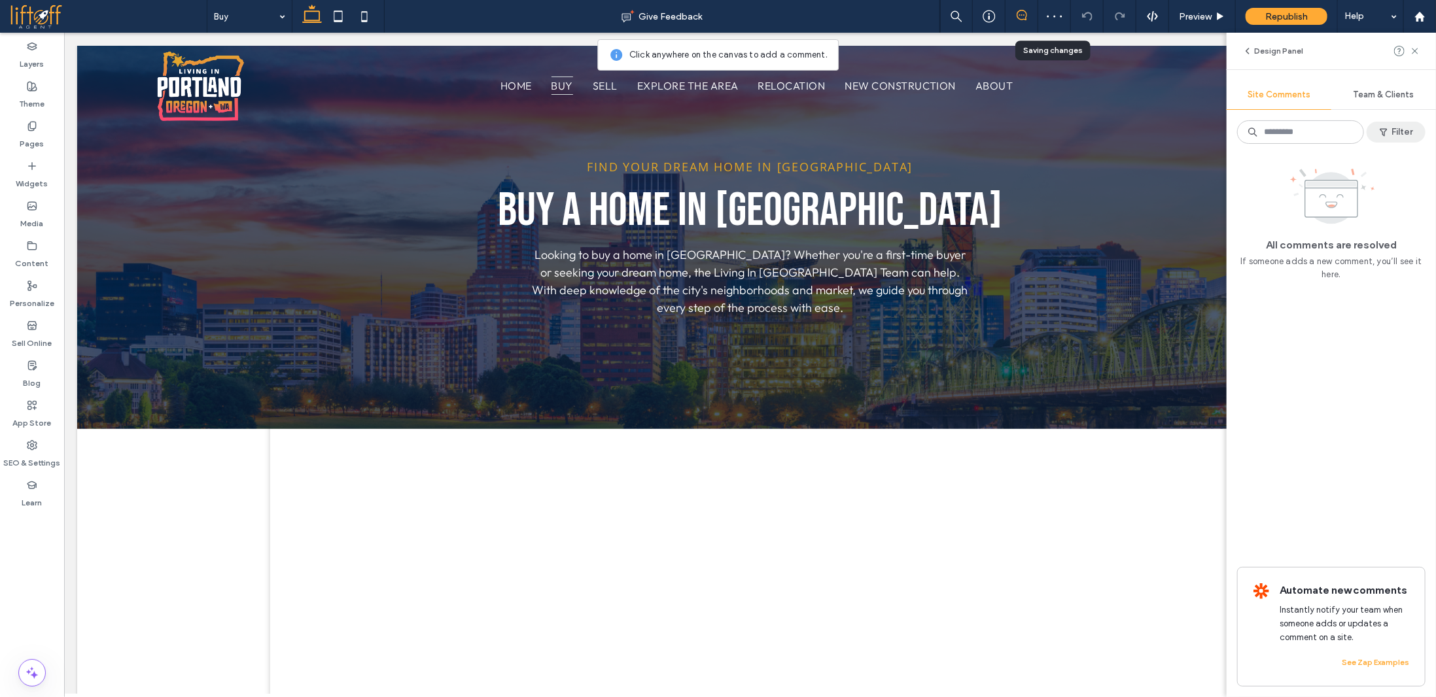
click at [1404, 130] on button "Filter" at bounding box center [1395, 132] width 59 height 21
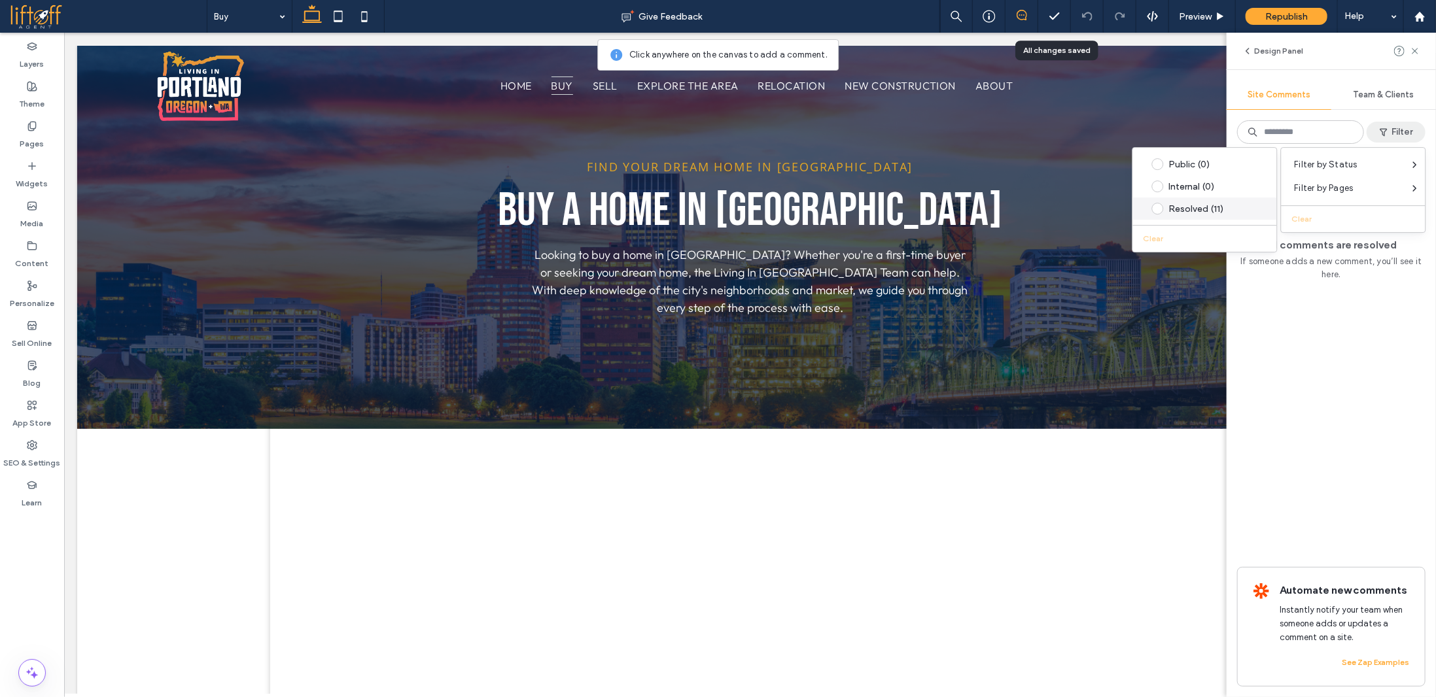
click at [1173, 210] on div "Resolved (11)" at bounding box center [1215, 208] width 92 height 11
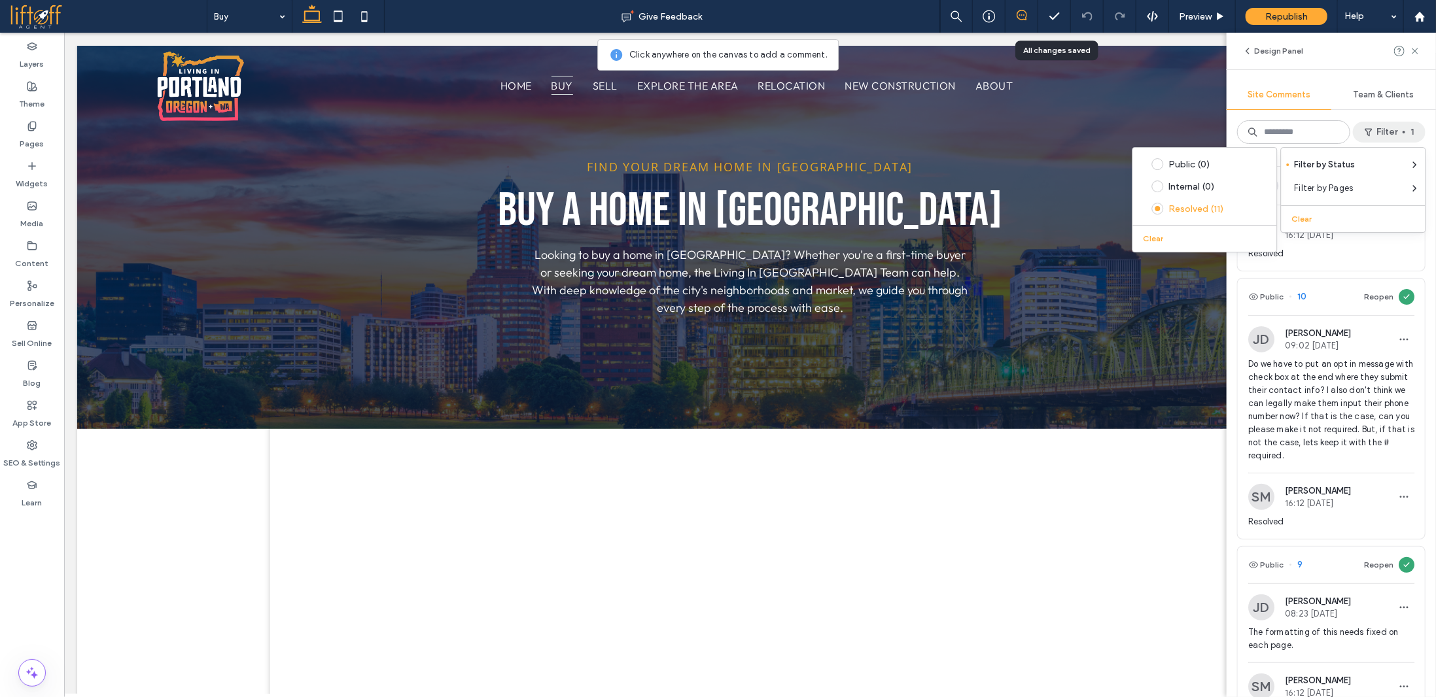
scroll to position [196, 0]
click at [1294, 399] on span "Do we have to put an opt in message with check box at the end where they submit…" at bounding box center [1331, 407] width 166 height 105
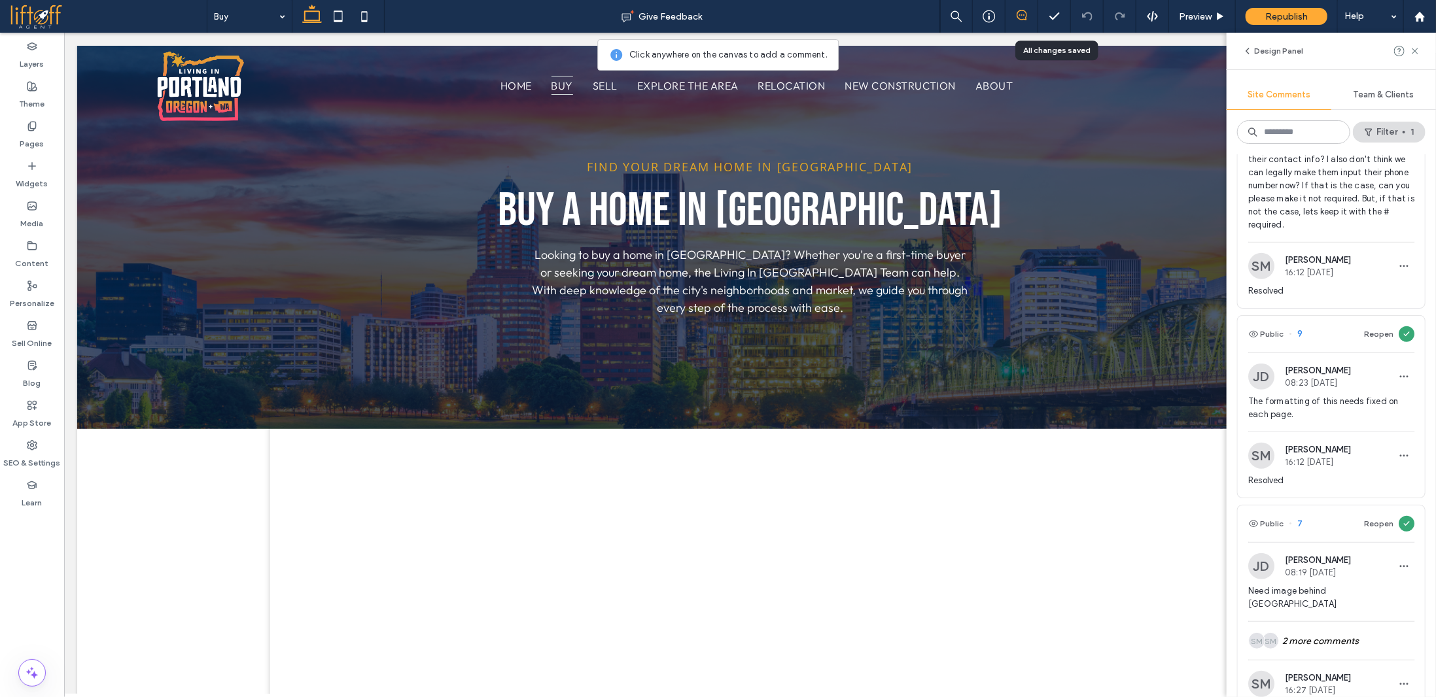
scroll to position [458, 0]
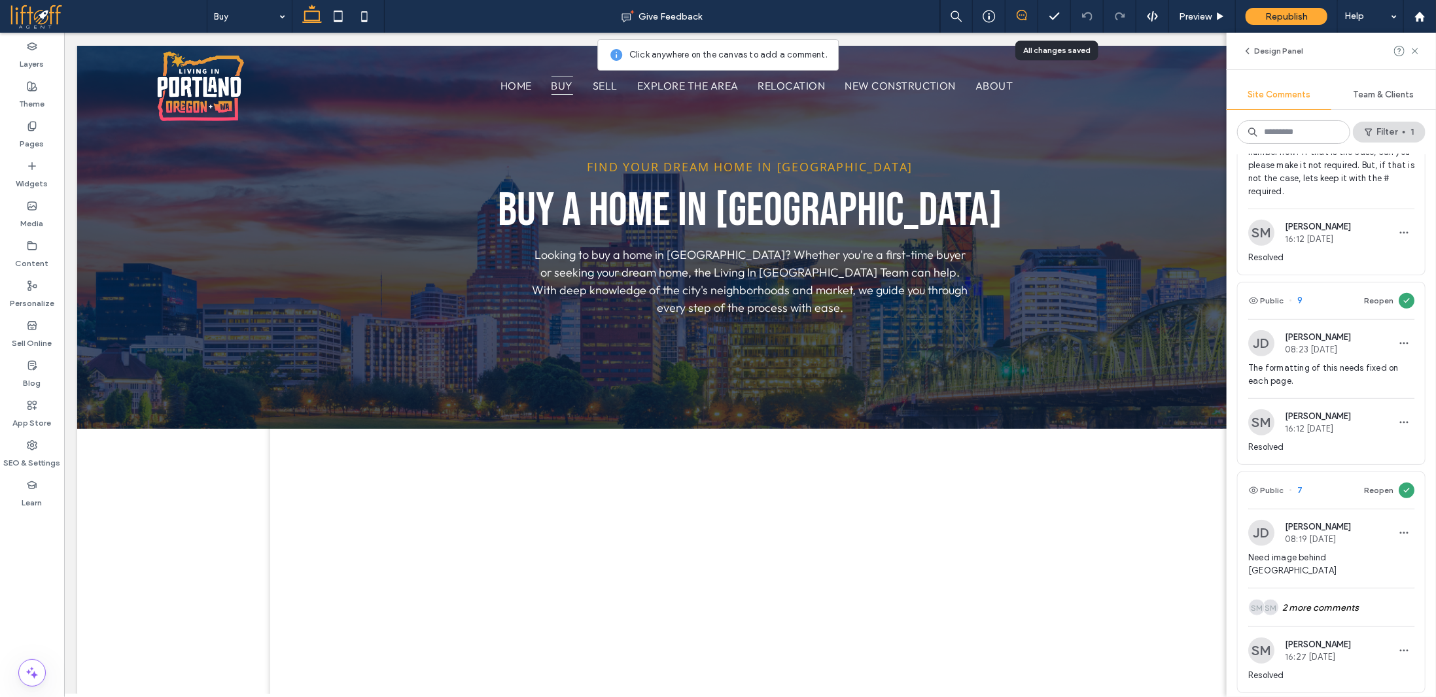
click at [1303, 368] on span "The formatting of this needs fixed on each page." at bounding box center [1331, 375] width 166 height 26
click at [1270, 370] on span "The formatting of this needs fixed on each page." at bounding box center [1331, 375] width 166 height 26
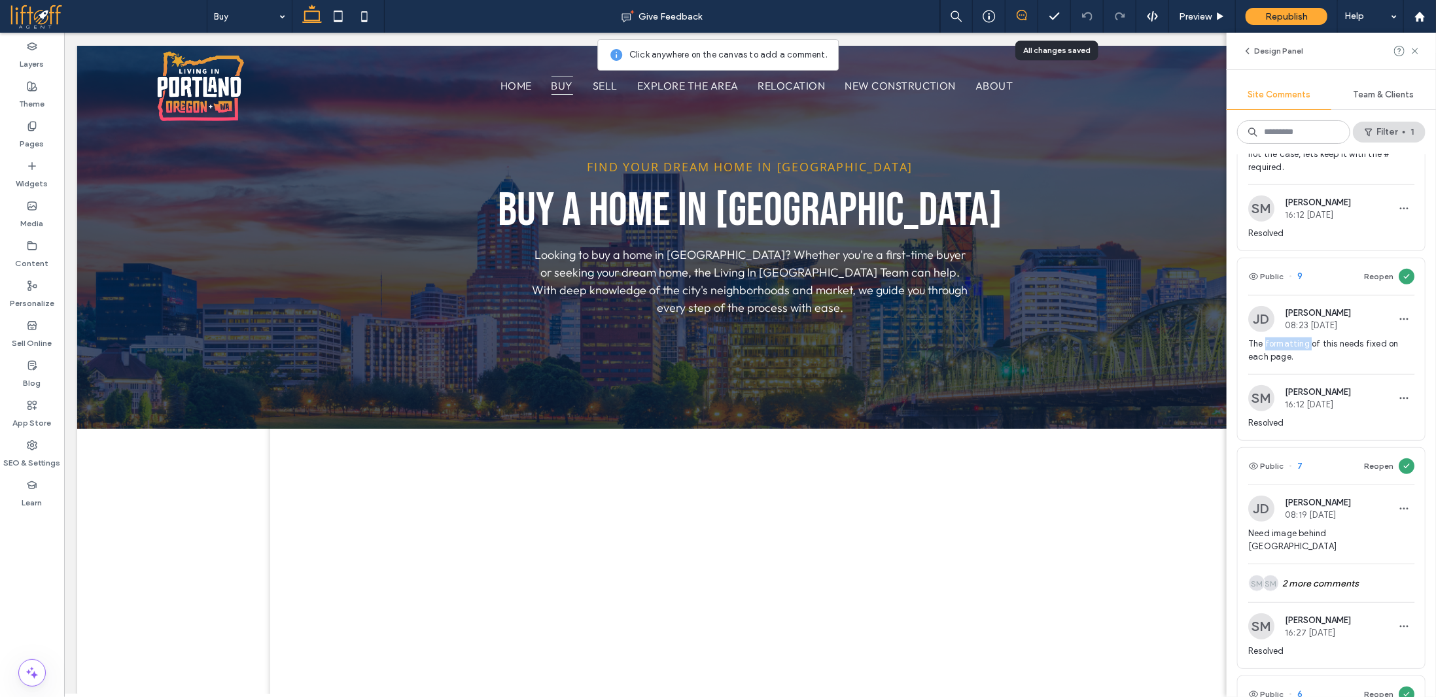
scroll to position [589, 0]
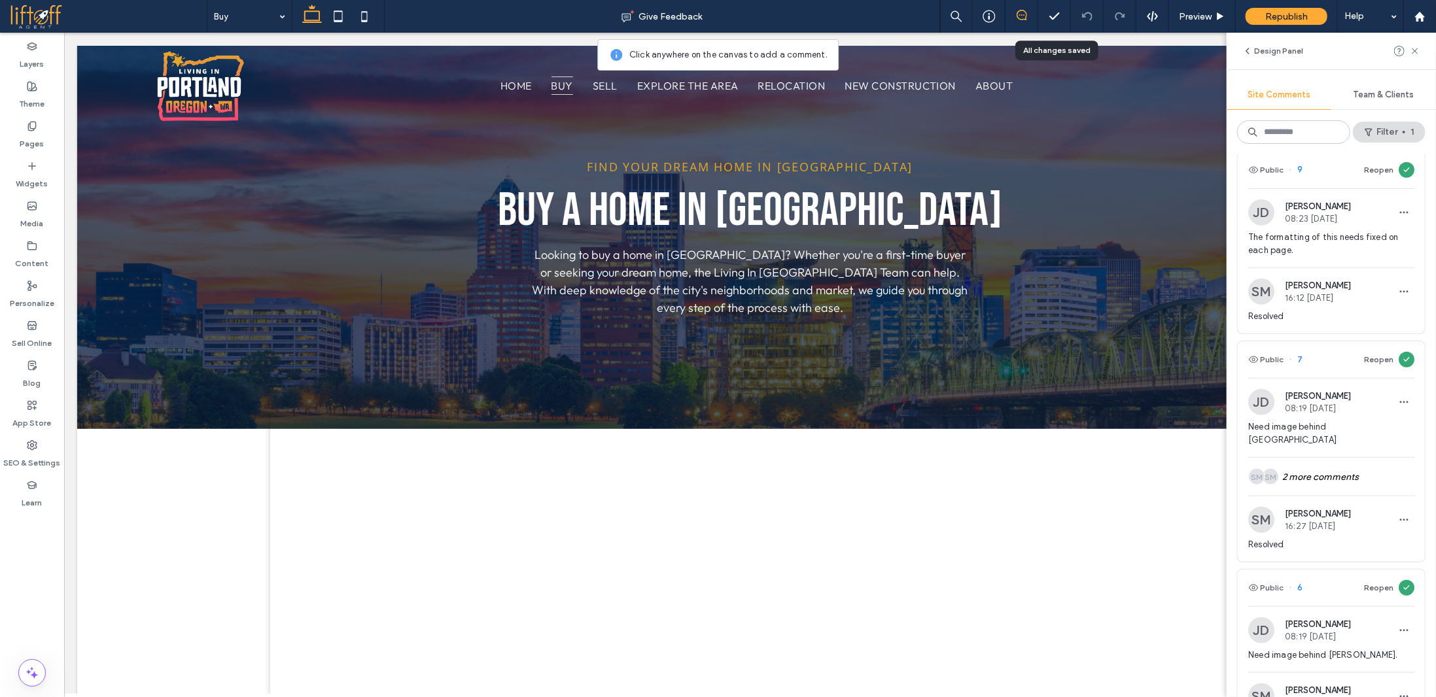
click at [1338, 422] on span "Need image behind [GEOGRAPHIC_DATA]" at bounding box center [1331, 434] width 166 height 26
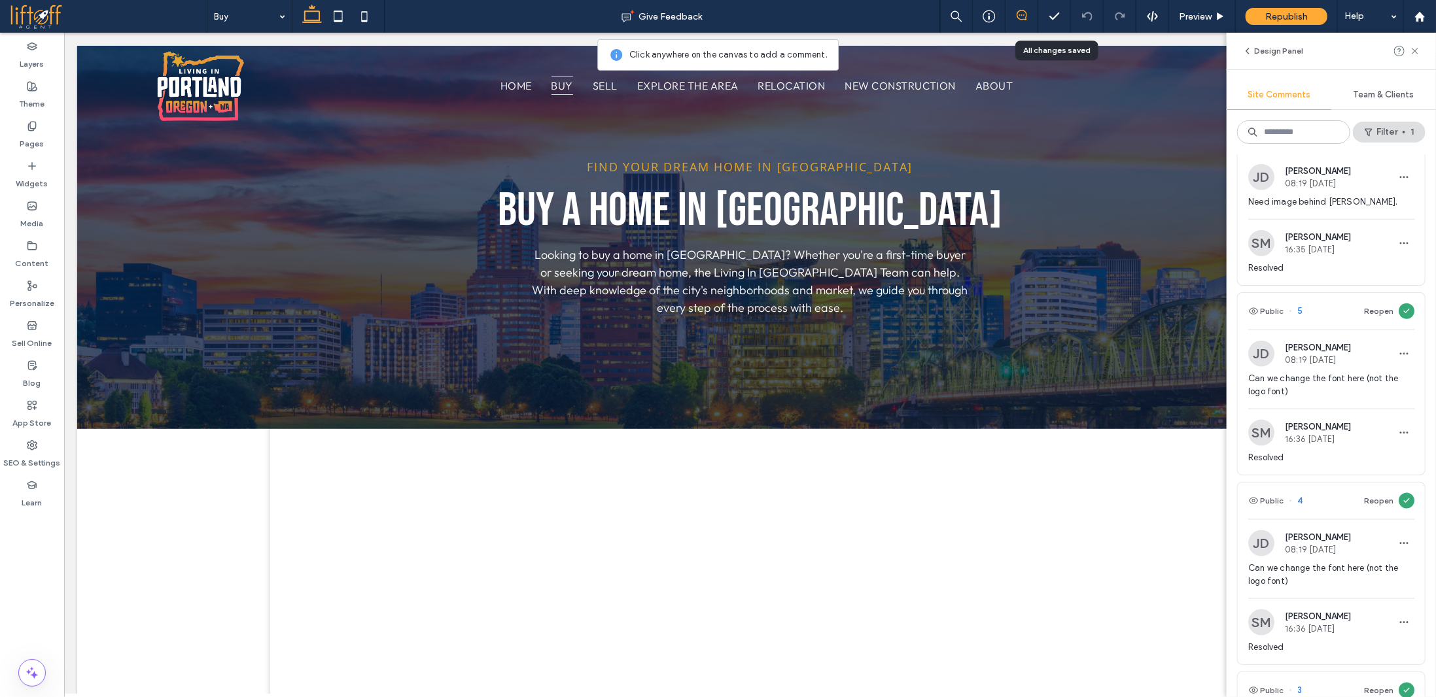
scroll to position [1046, 0]
click at [1282, 368] on span "Can we change the font here (not the logo font)" at bounding box center [1331, 381] width 166 height 26
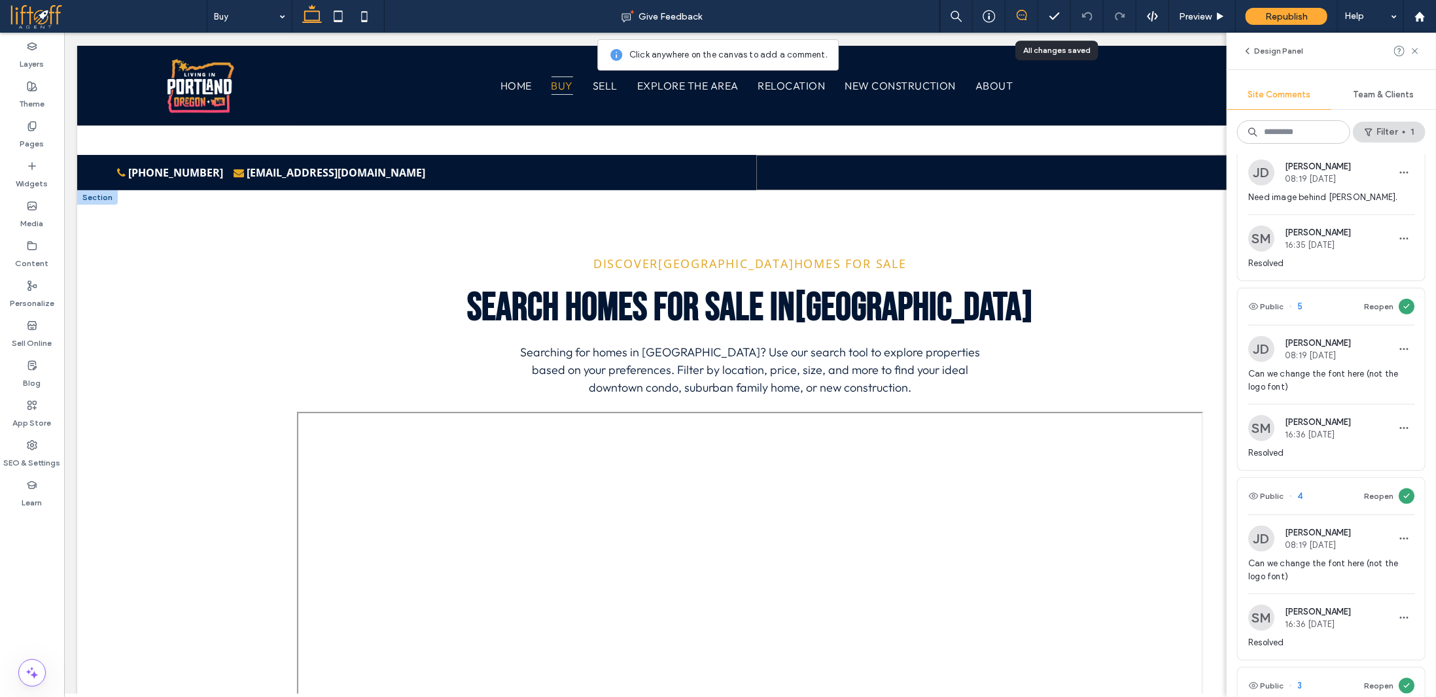
scroll to position [785, 0]
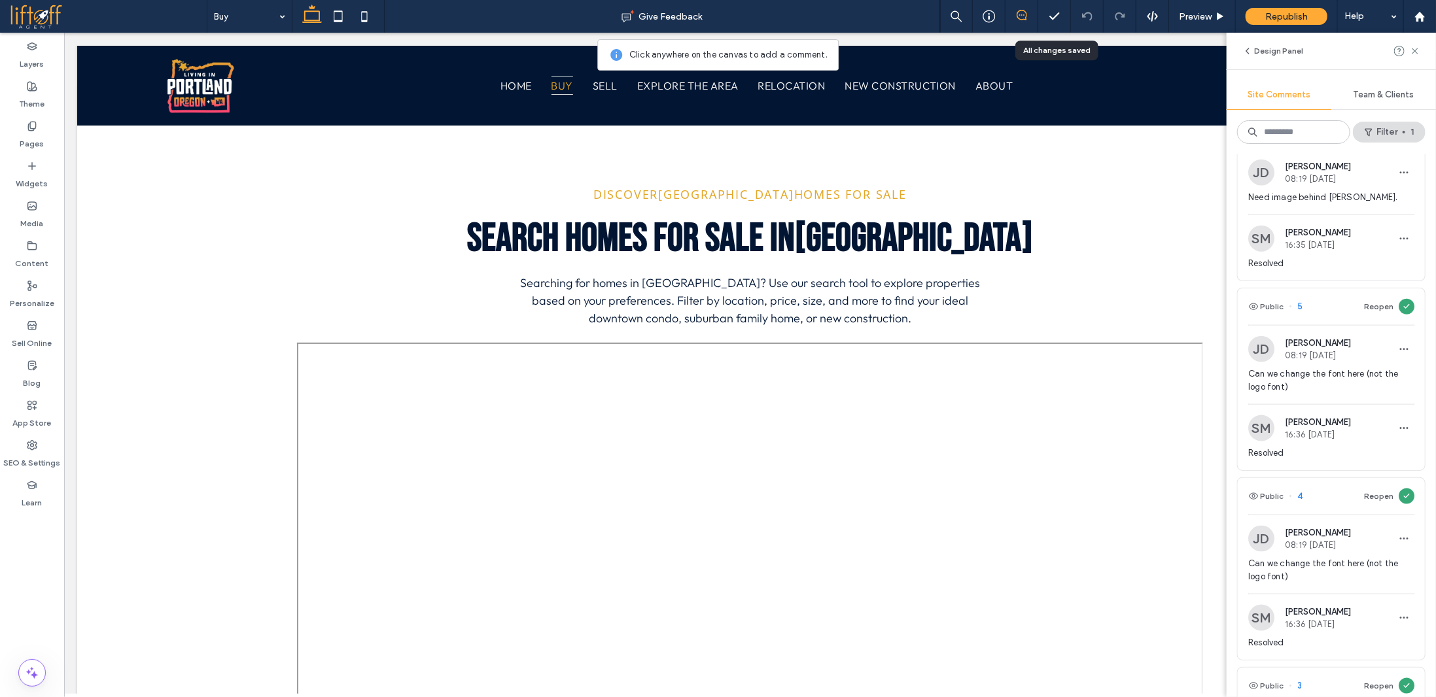
drag, startPoint x: 1419, startPoint y: 50, endPoint x: 1364, endPoint y: 48, distance: 55.7
click at [1417, 50] on icon at bounding box center [1415, 51] width 10 height 10
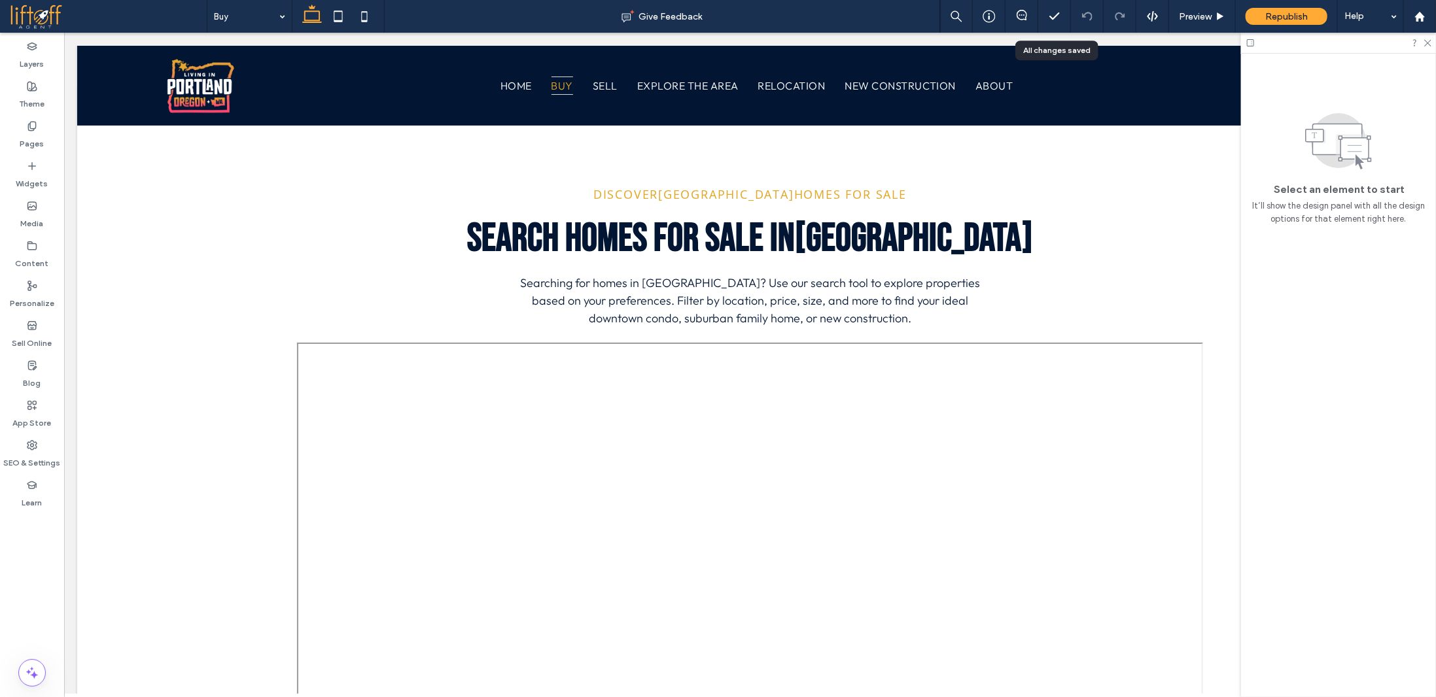
scroll to position [0, 0]
